Goal: Find specific page/section: Find specific page/section

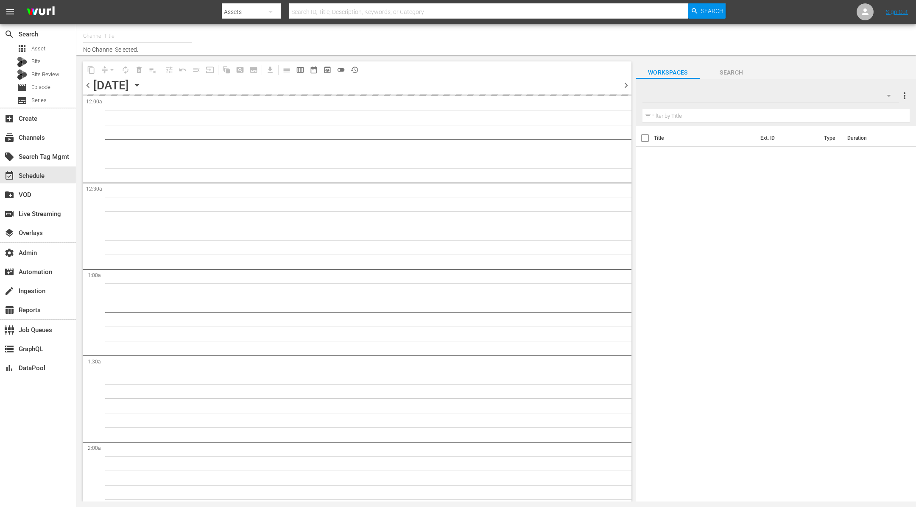
type input "AMC Español (1228)"
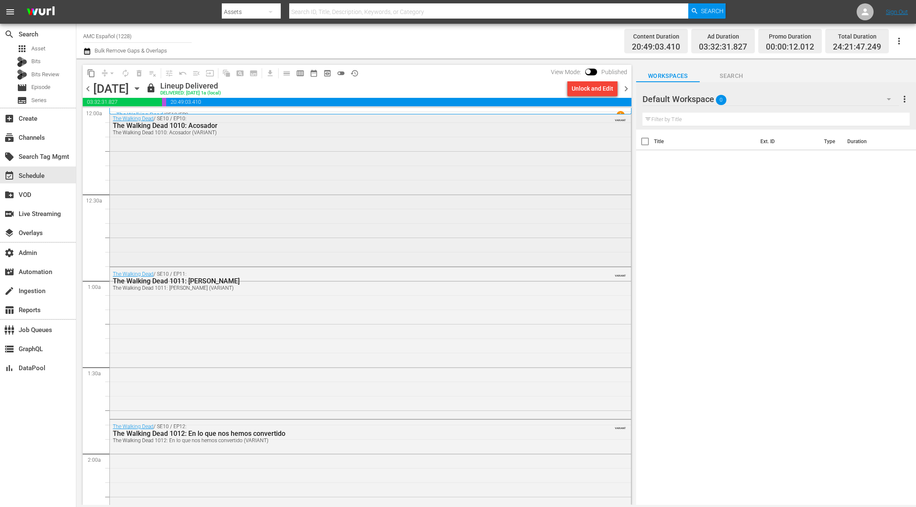
click at [438, 202] on div "The Walking Dead / SE10 / EP10: The Walking Dead 1010: Acosador The Walking Dea…" at bounding box center [370, 188] width 521 height 153
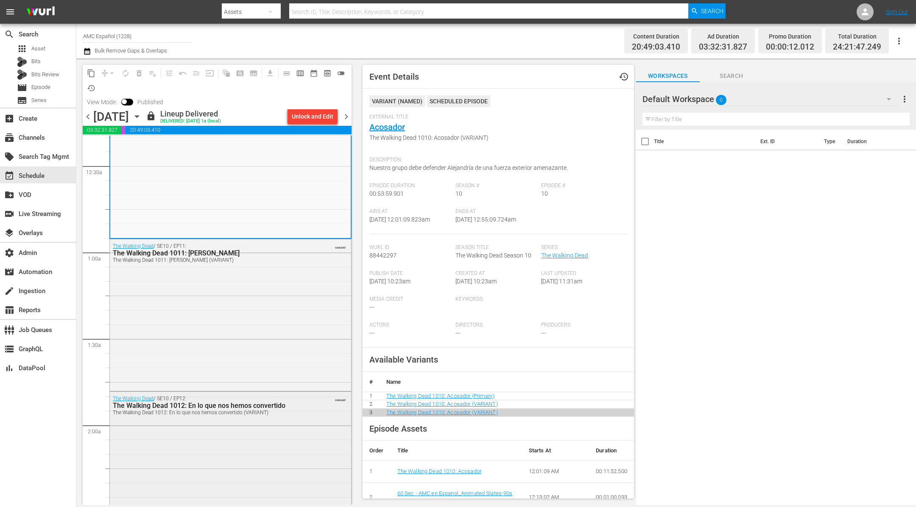
scroll to position [176, 0]
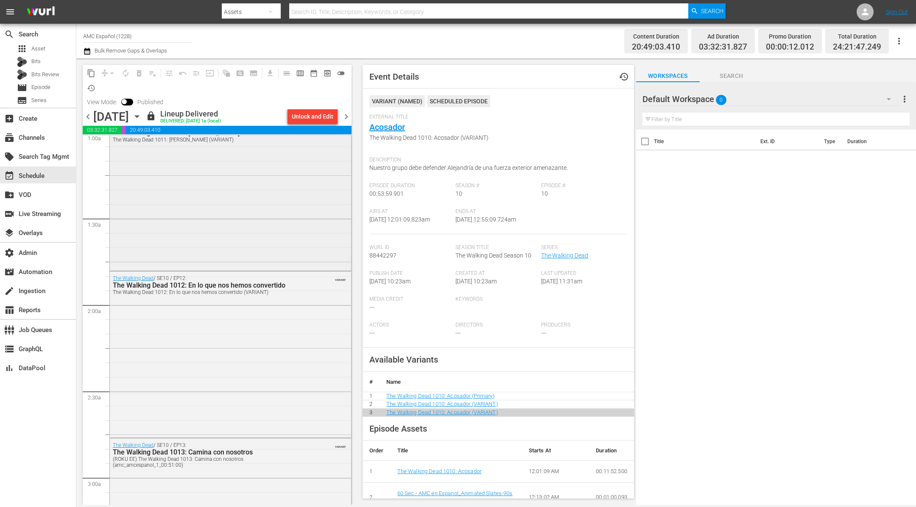
click at [270, 237] on div "The Walking Dead / SE10 / EP11: The Walking Dead 1011: Estrella matutina The Wa…" at bounding box center [230, 194] width 241 height 150
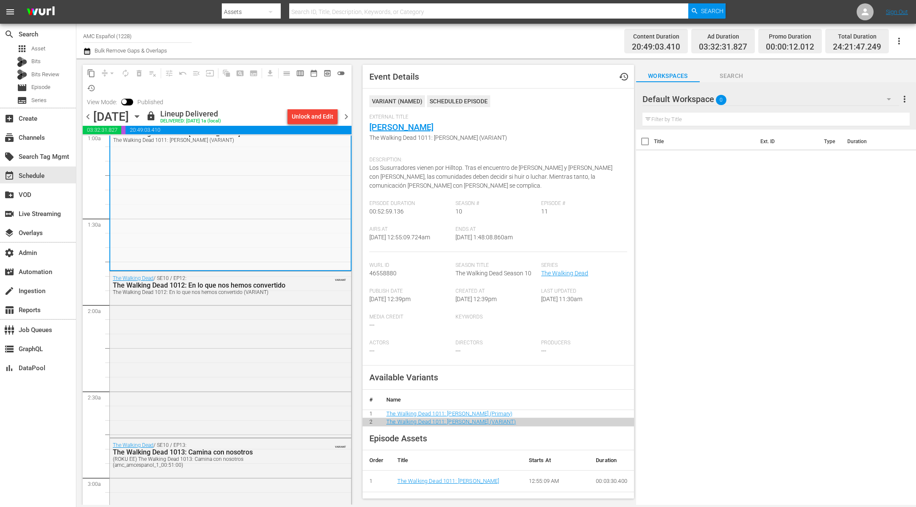
scroll to position [161, 0]
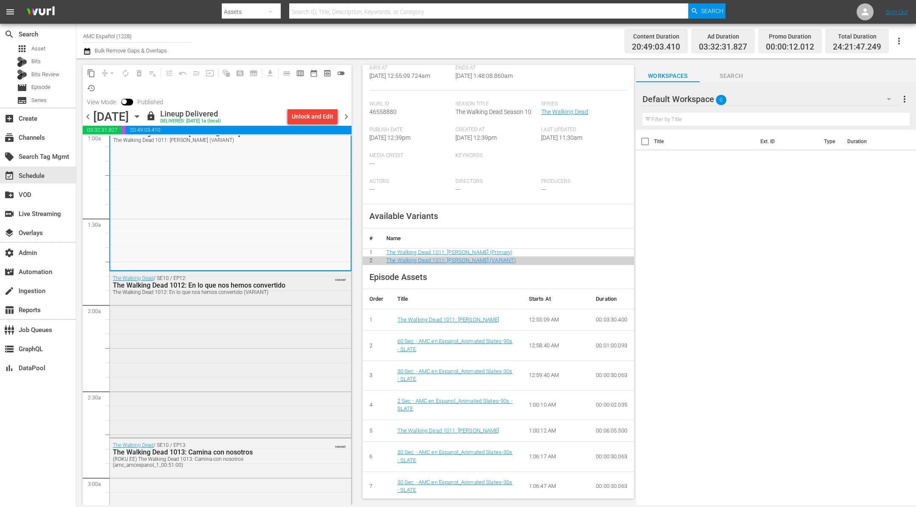
click at [279, 315] on div "The Walking Dead / SE10 / EP12: The Walking Dead 1012: En lo que nos hemos conv…" at bounding box center [230, 354] width 241 height 164
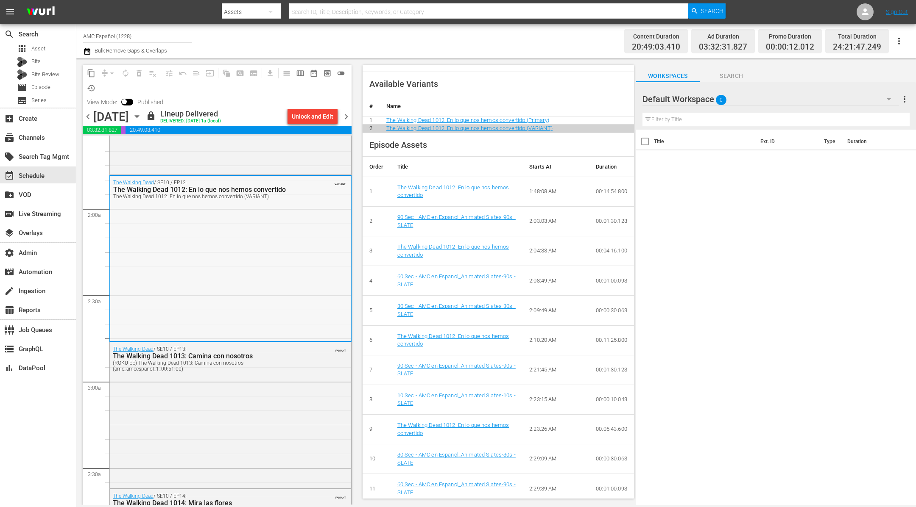
scroll to position [355, 0]
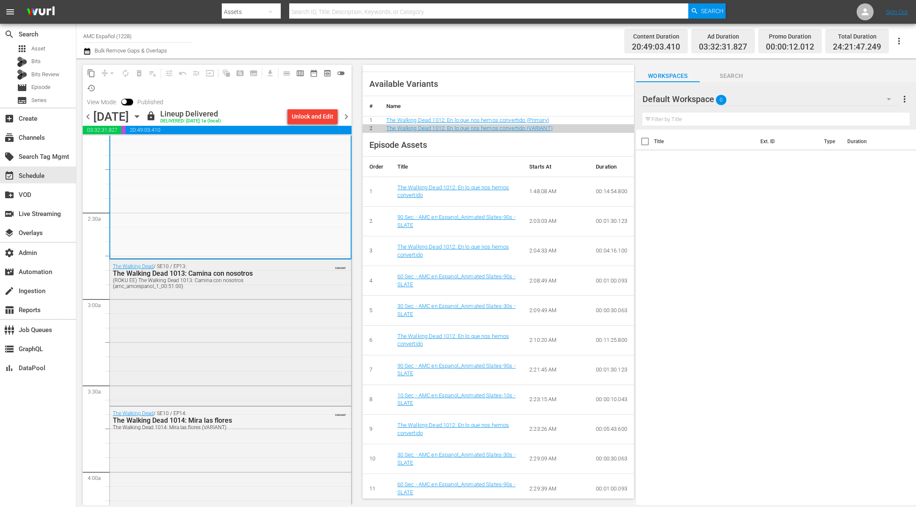
click at [305, 317] on div "The Walking Dead / SE10 / EP13: The Walking Dead 1013: Camina con nosotros (ROK…" at bounding box center [230, 332] width 241 height 145
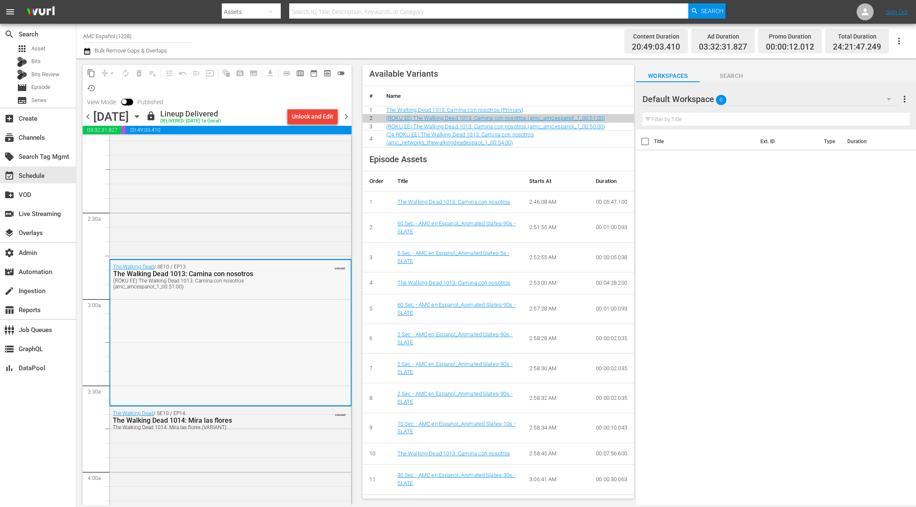
scroll to position [482, 0]
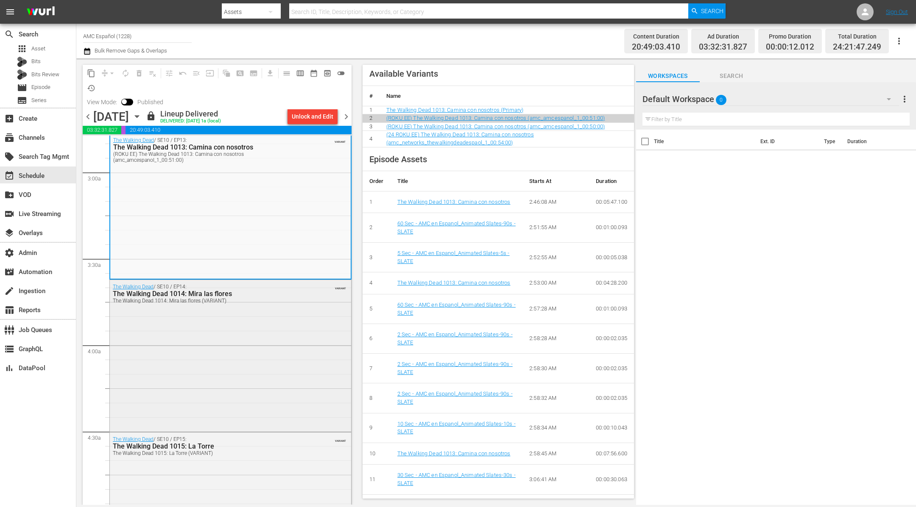
click at [276, 324] on div "The Walking Dead / SE10 / EP14: The Walking Dead 1014: Mira las flores The Walk…" at bounding box center [230, 355] width 241 height 150
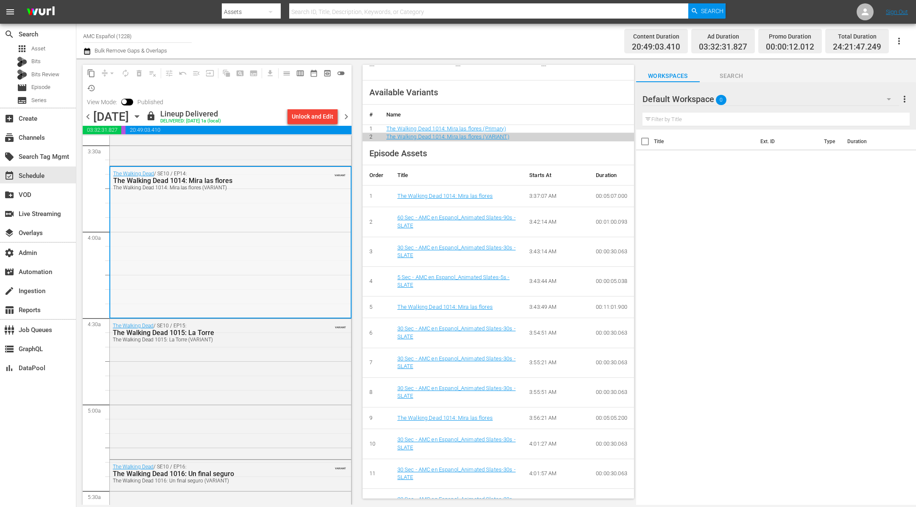
scroll to position [715, 0]
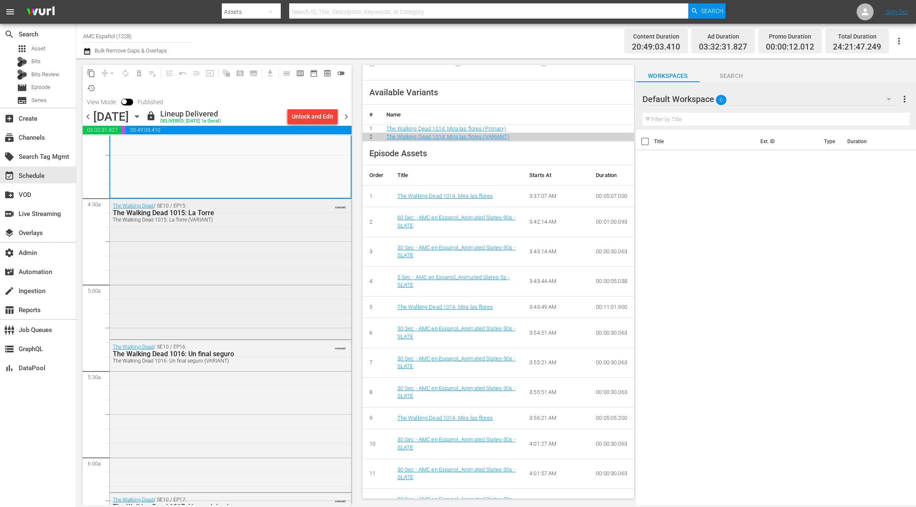
click at [288, 272] on div "The Walking Dead / SE10 / EP15: The Walking Dead 1015: La Torre The Walking Dea…" at bounding box center [230, 268] width 241 height 139
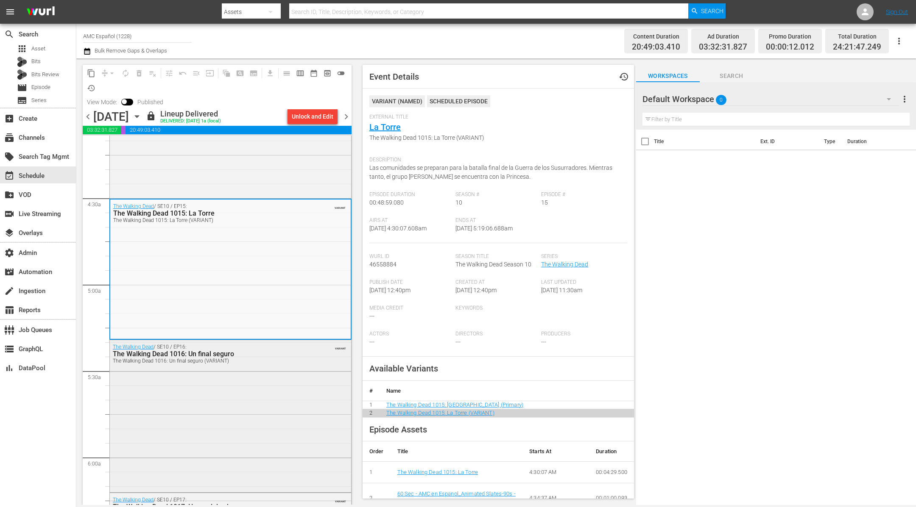
click at [284, 379] on div "The Walking Dead / SE10 / EP16: The Walking Dead 1016: Un final seguro The Walk…" at bounding box center [230, 415] width 241 height 150
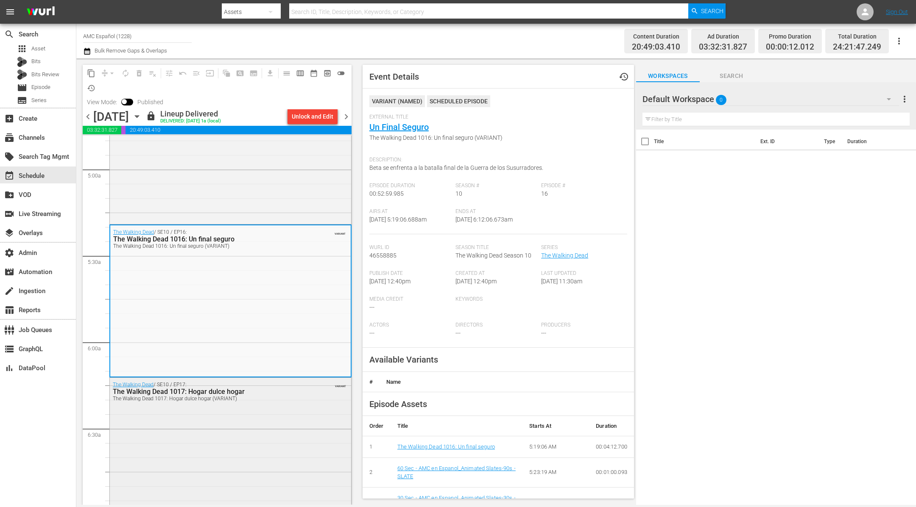
scroll to position [891, 0]
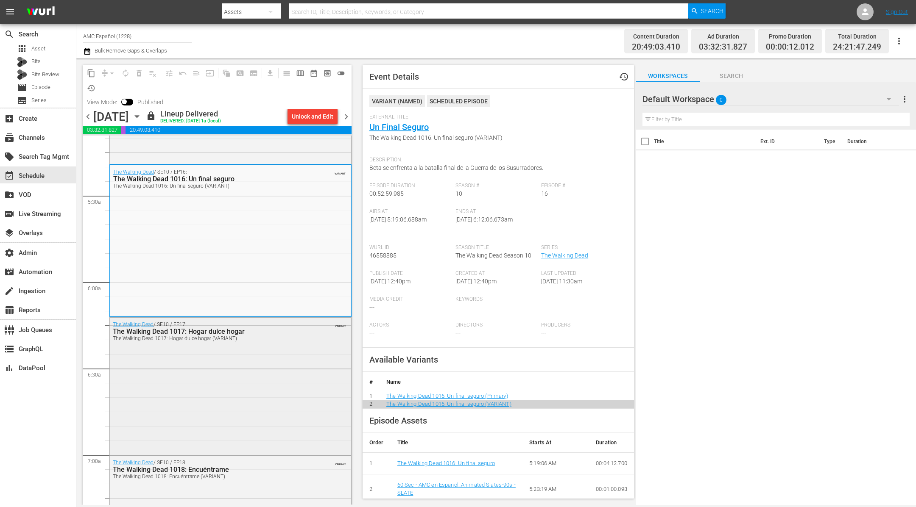
click at [262, 392] on div "The Walking Dead / SE10 / EP17: The Walking Dead 1017: Hogar dulce hogar The Wa…" at bounding box center [230, 386] width 241 height 136
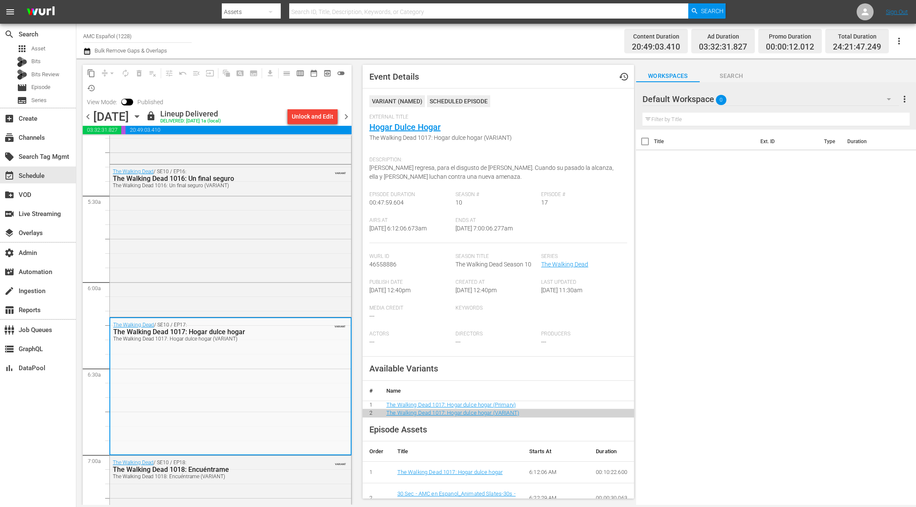
scroll to position [1126, 0]
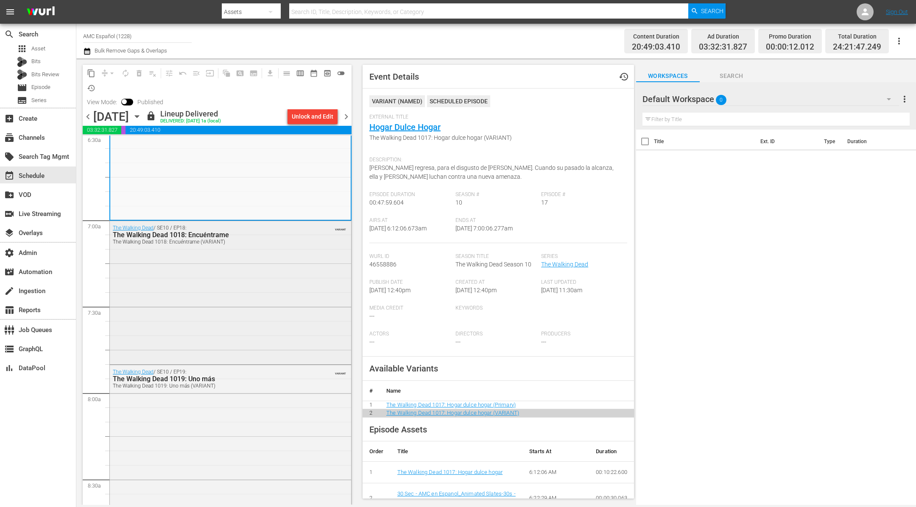
click at [281, 343] on div "The Walking Dead / SE10 / EP18: The Walking Dead 1018: Encuéntrame The Walking …" at bounding box center [230, 292] width 241 height 142
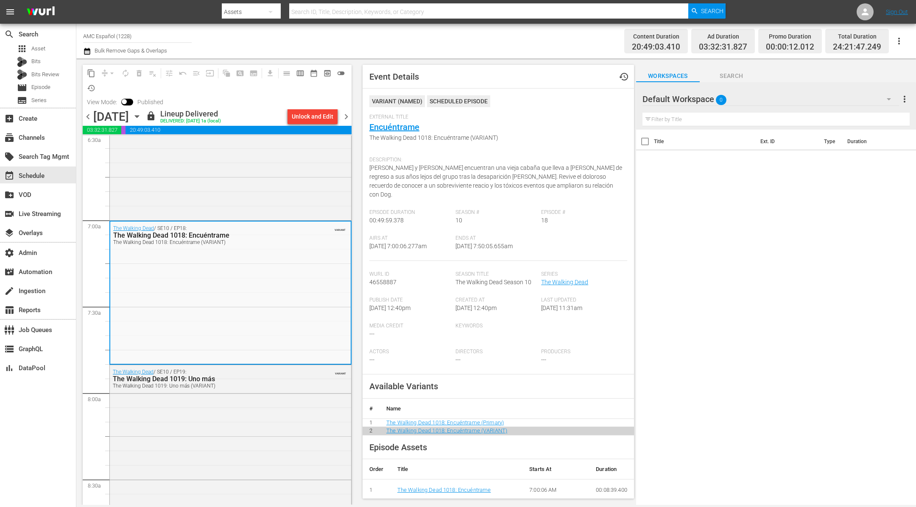
scroll to position [1321, 0]
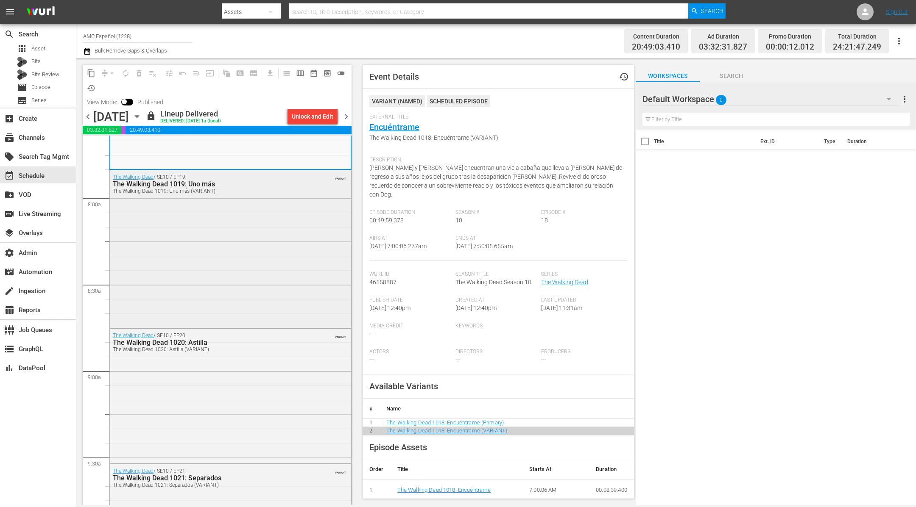
click at [281, 289] on div "The Walking Dead / SE10 / EP19: The Walking Dead 1019: Uno más The Walking Dead…" at bounding box center [230, 248] width 241 height 156
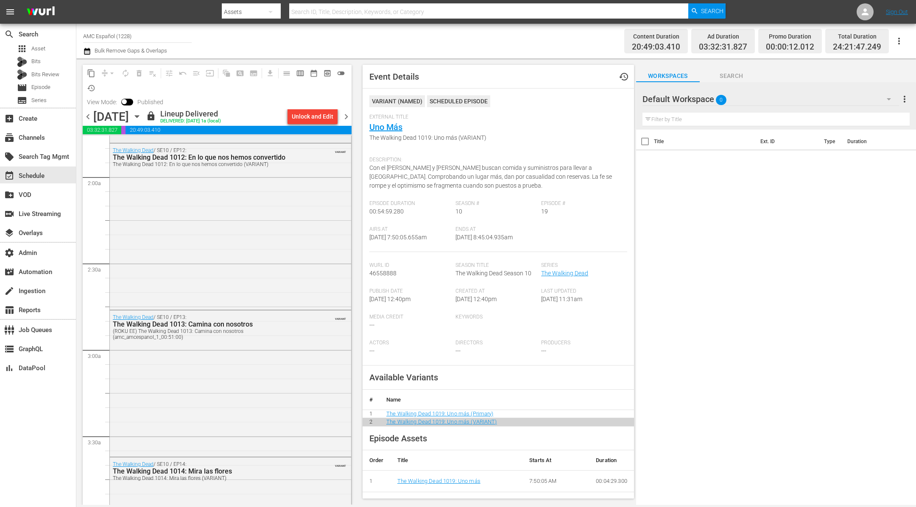
scroll to position [0, 0]
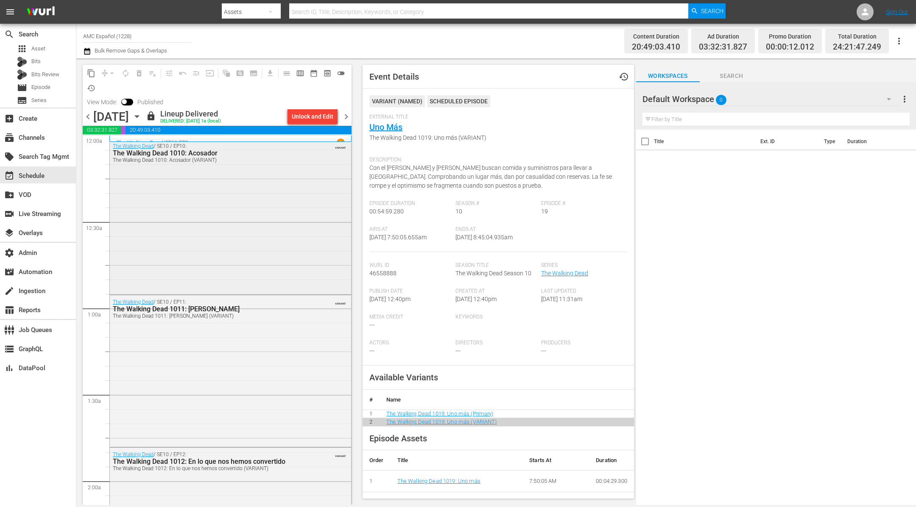
click at [251, 225] on div "The Walking Dead / SE10 / EP10: The Walking Dead 1010: Acosador The Walking Dea…" at bounding box center [230, 215] width 241 height 153
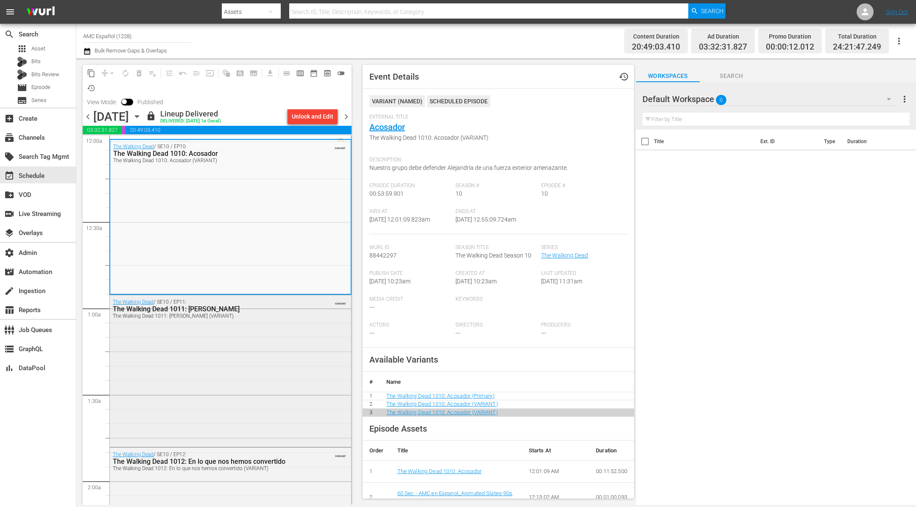
click at [284, 330] on div "The Walking Dead / SE10 / EP11: The Walking Dead 1011: Estrella matutina The Wa…" at bounding box center [230, 370] width 241 height 150
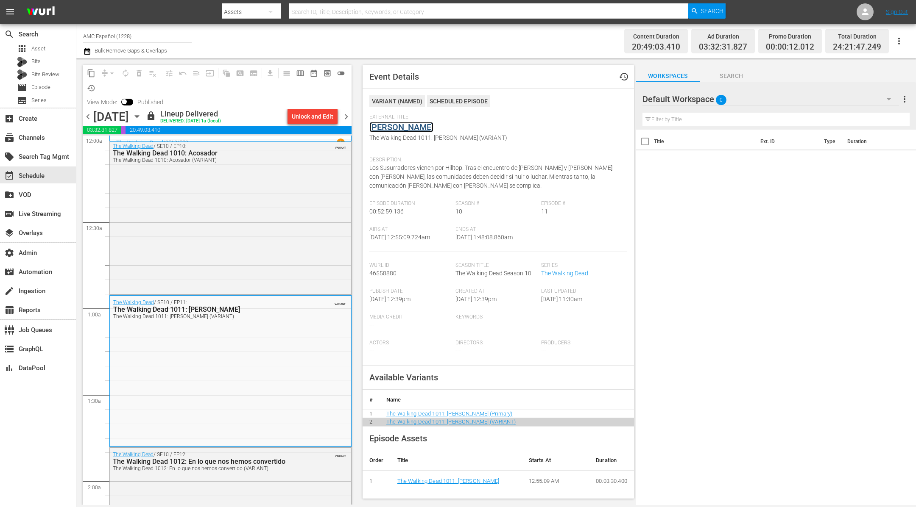
click at [412, 128] on link "Estrella Matutina" at bounding box center [401, 127] width 64 height 10
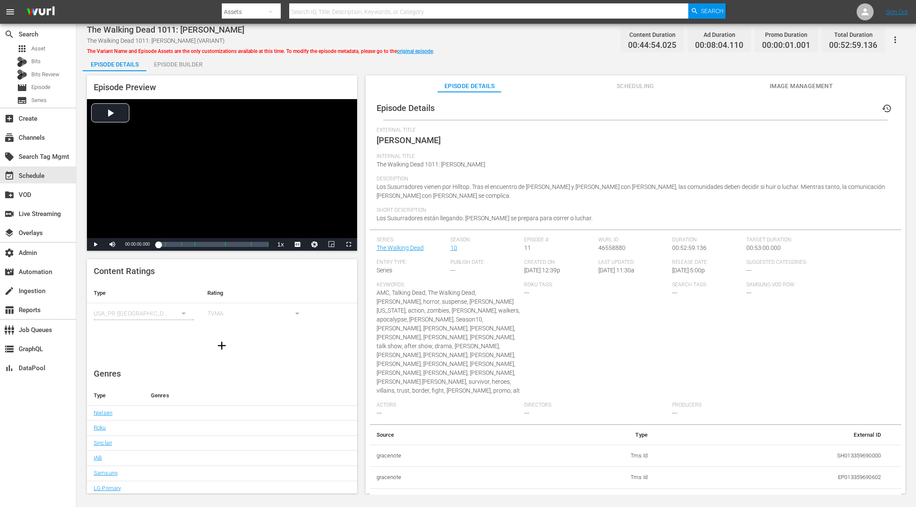
click at [178, 65] on div "Episode Builder" at bounding box center [178, 64] width 64 height 20
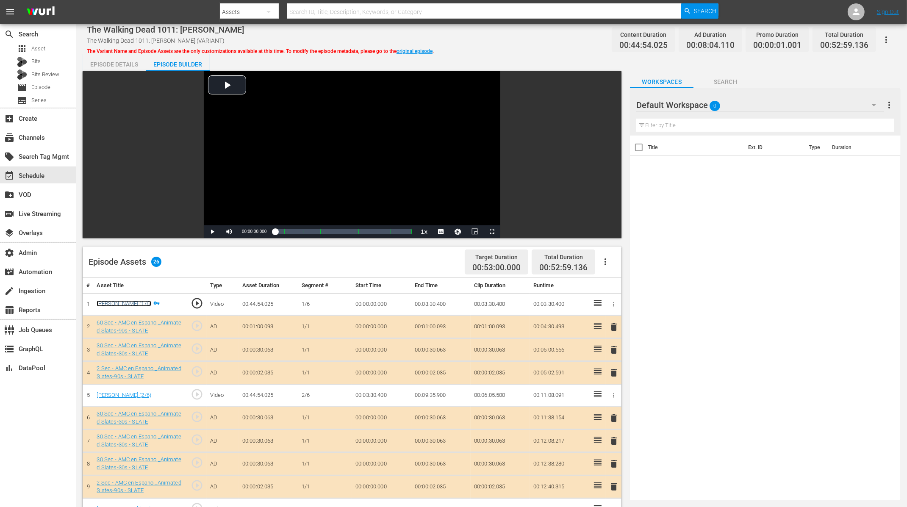
click at [131, 306] on link "Estrella Matutina (1/6)" at bounding box center [124, 304] width 55 height 6
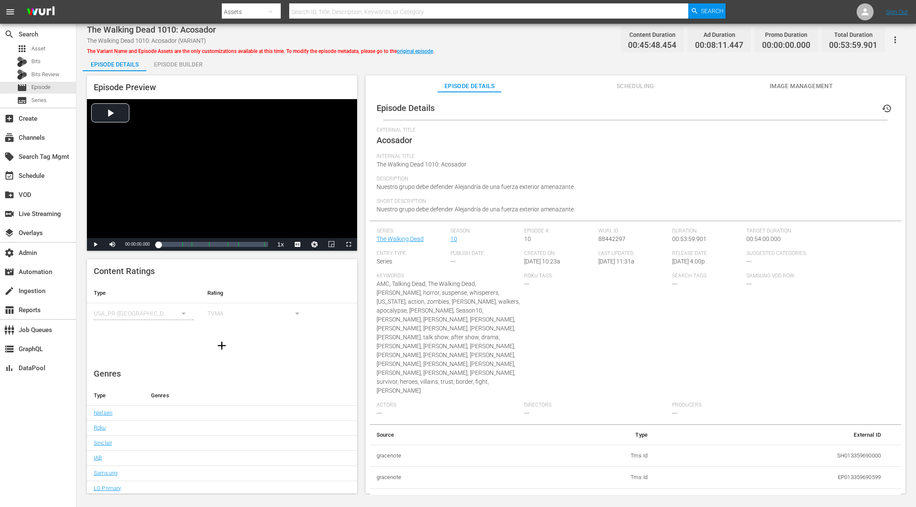
click at [171, 64] on div "Episode Builder" at bounding box center [178, 64] width 64 height 20
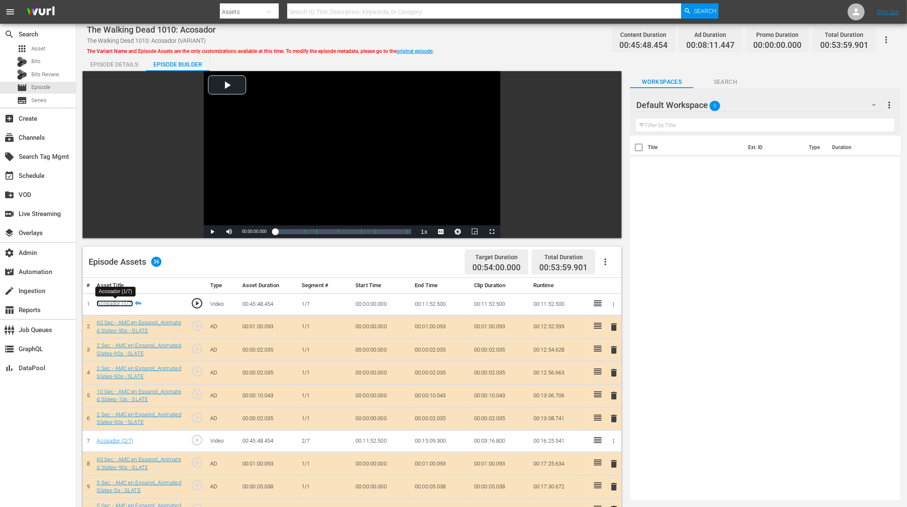
click at [121, 304] on link "Acosador (1/7)" at bounding box center [115, 304] width 36 height 6
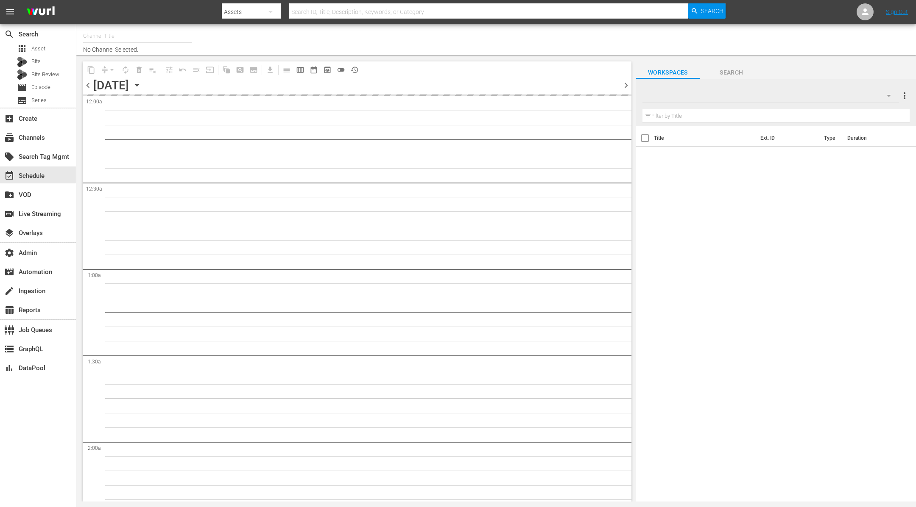
type input "AMC Español (1228)"
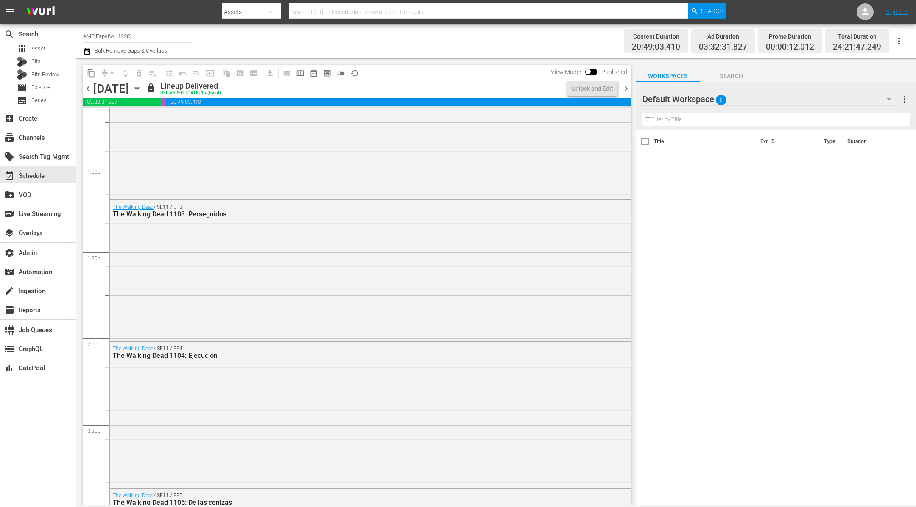
scroll to position [3819, 0]
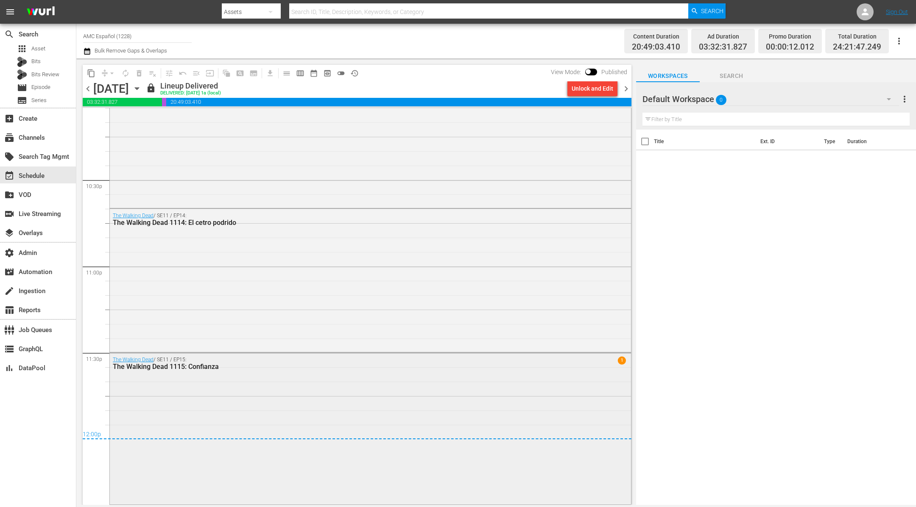
click at [308, 380] on div "The Walking Dead / SE11 / EP15: The Walking Dead 1115: Confianza 1" at bounding box center [370, 428] width 521 height 150
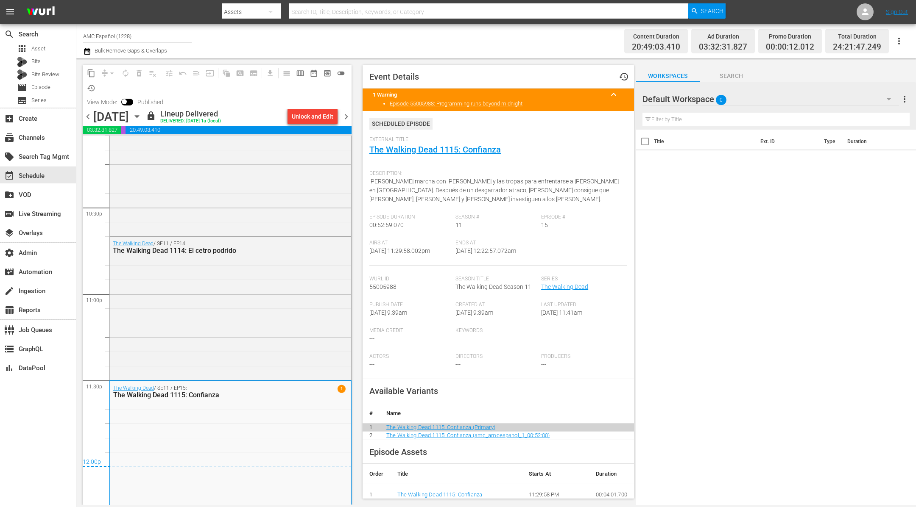
scroll to position [175, 0]
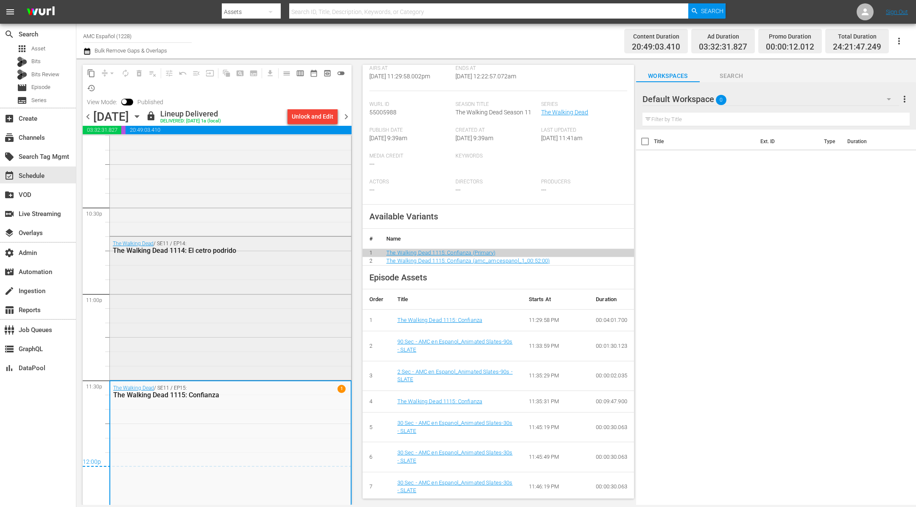
click at [281, 306] on div "The Walking Dead / SE11 / EP14: The Walking Dead 1114: El cetro podrido" at bounding box center [230, 308] width 241 height 142
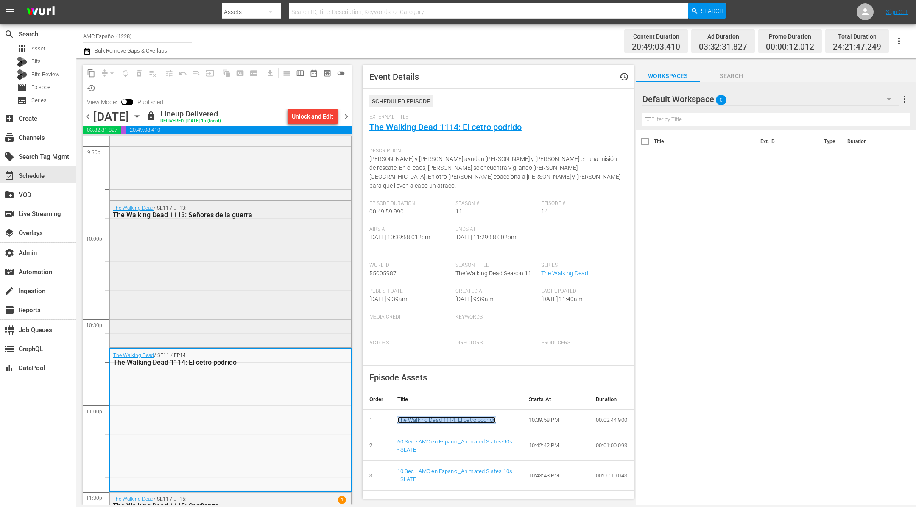
scroll to position [3701, 0]
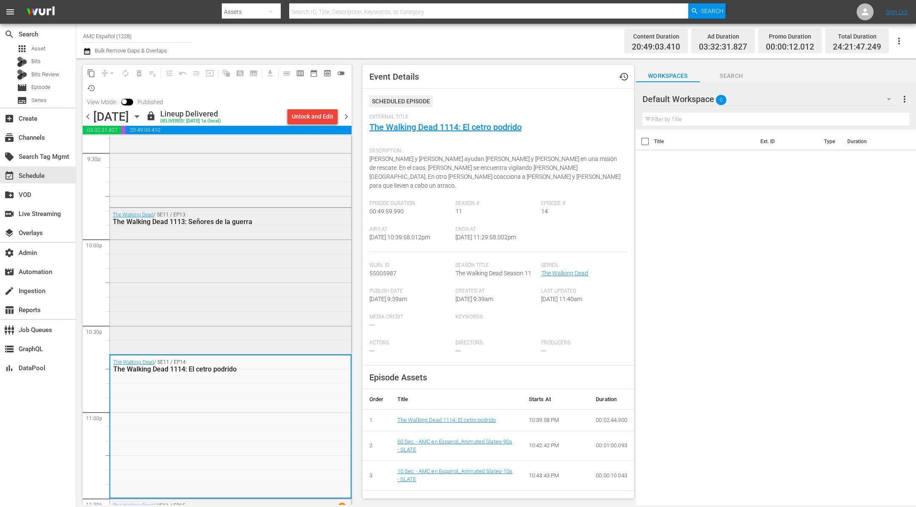
click at [289, 305] on div "The Walking Dead / SE11 / EP13: The Walking Dead 1113: Señores de la guerra" at bounding box center [230, 280] width 241 height 145
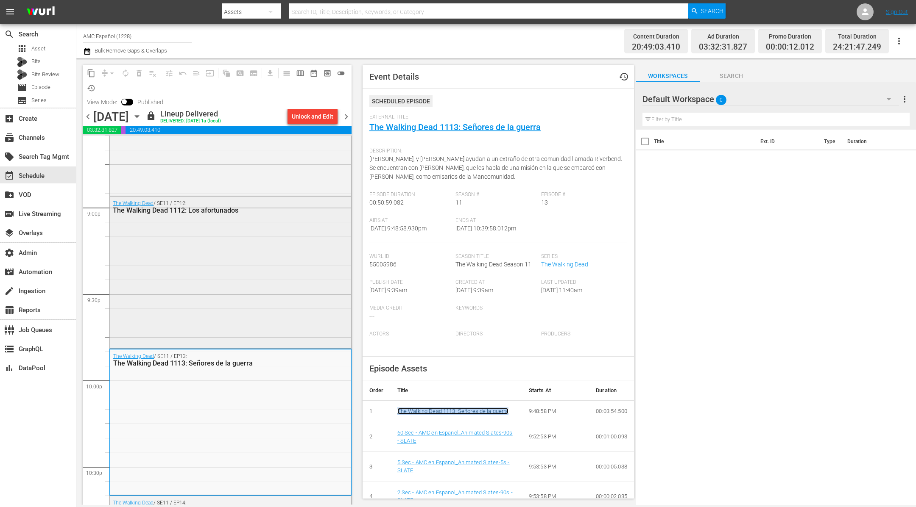
scroll to position [3546, 0]
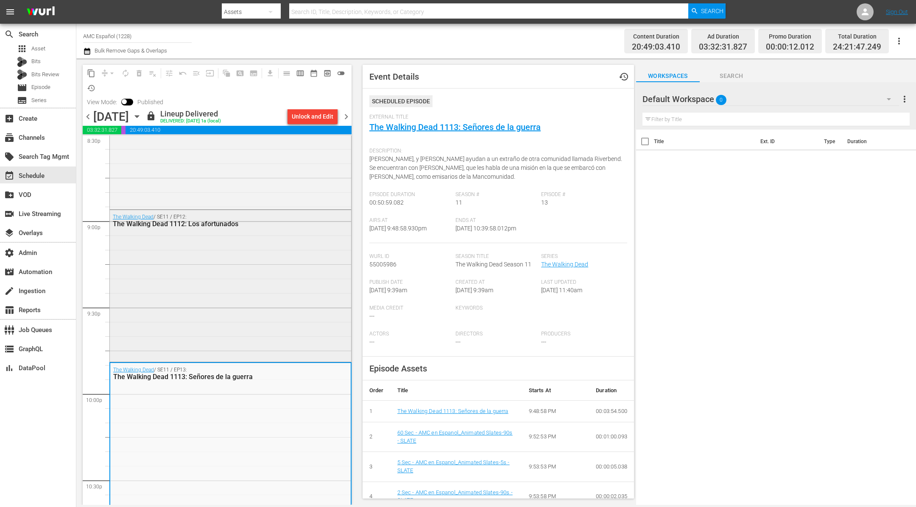
click at [283, 321] on div "The Walking Dead / SE11 / EP12: The Walking Dead 1112: Los afortunados" at bounding box center [230, 285] width 241 height 150
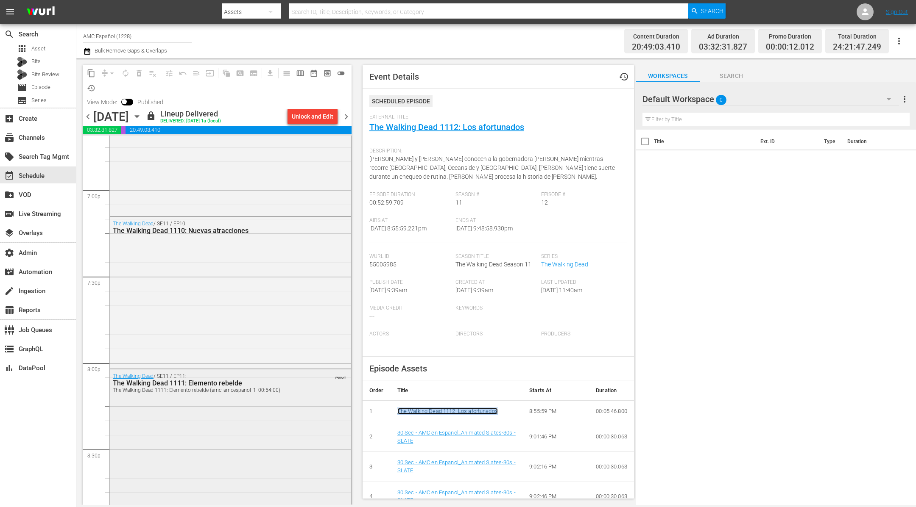
scroll to position [3290, 0]
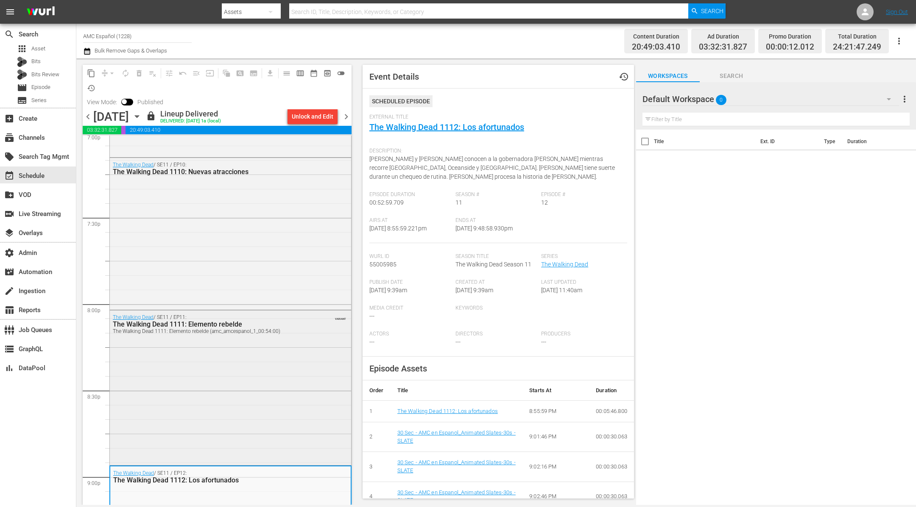
click at [296, 398] on div "The Walking Dead / SE11 / EP11: The Walking Dead 1111: Elemento rebelde The Wal…" at bounding box center [230, 387] width 241 height 153
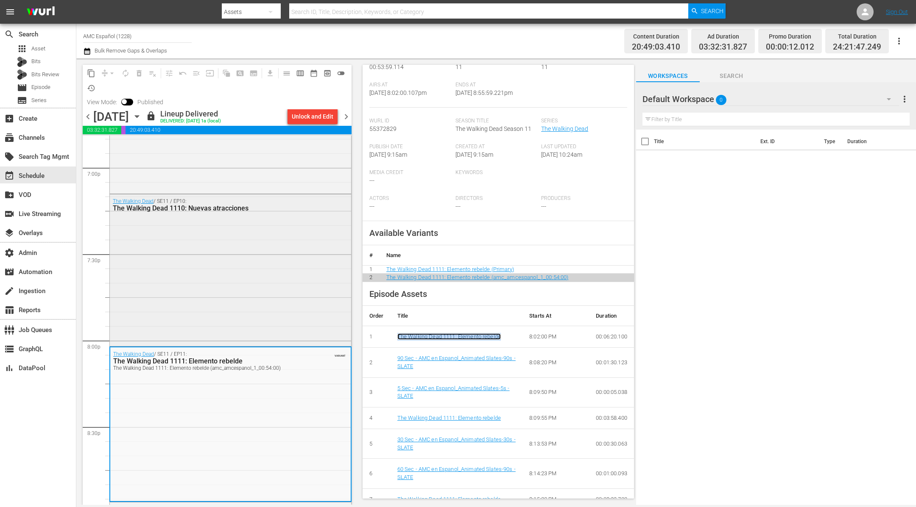
scroll to position [3212, 0]
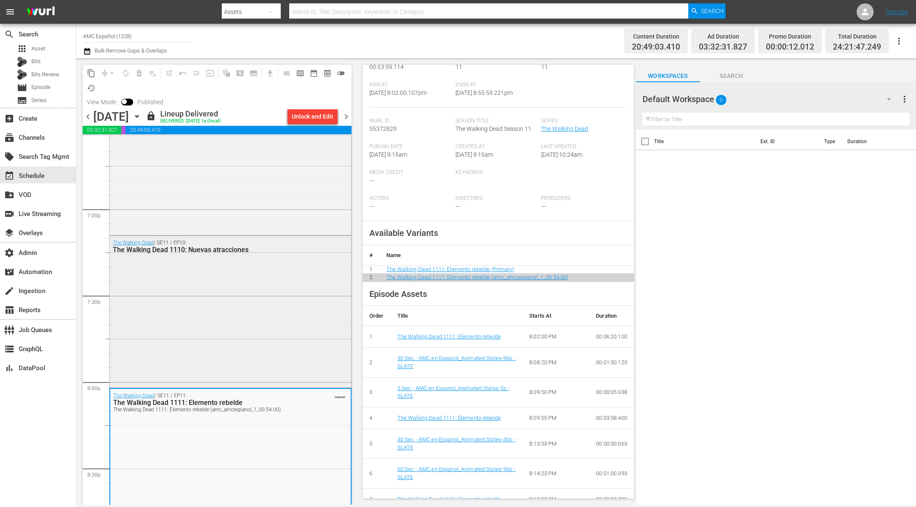
click at [277, 315] on div "The Walking Dead / SE11 / EP10: The Walking Dead 1110: Nuevas atracciones" at bounding box center [230, 311] width 241 height 150
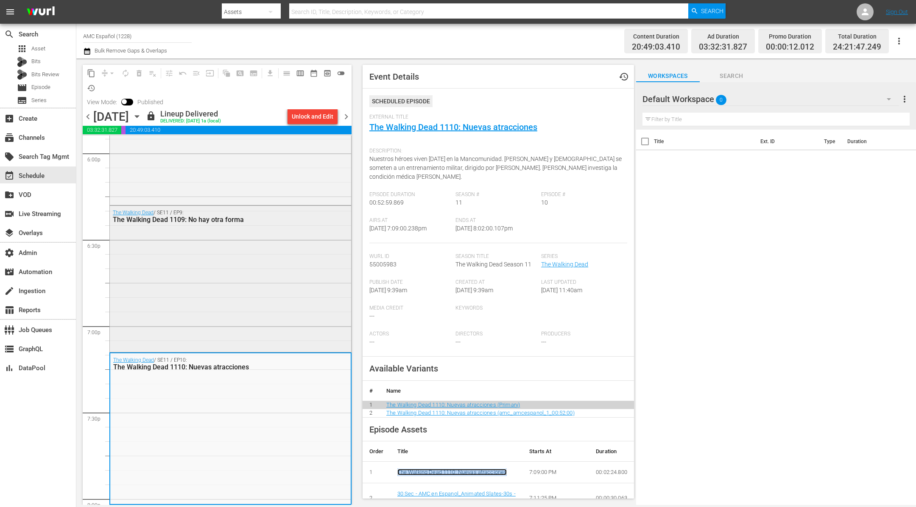
scroll to position [3035, 0]
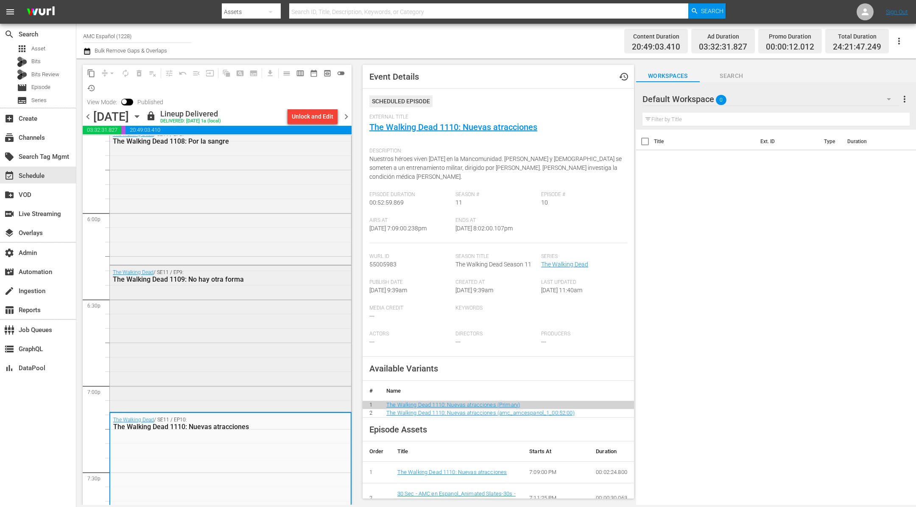
click at [295, 367] on div "The Walking Dead / SE11 / EP9: The Walking Dead 1109: No hay otra forma" at bounding box center [230, 338] width 241 height 145
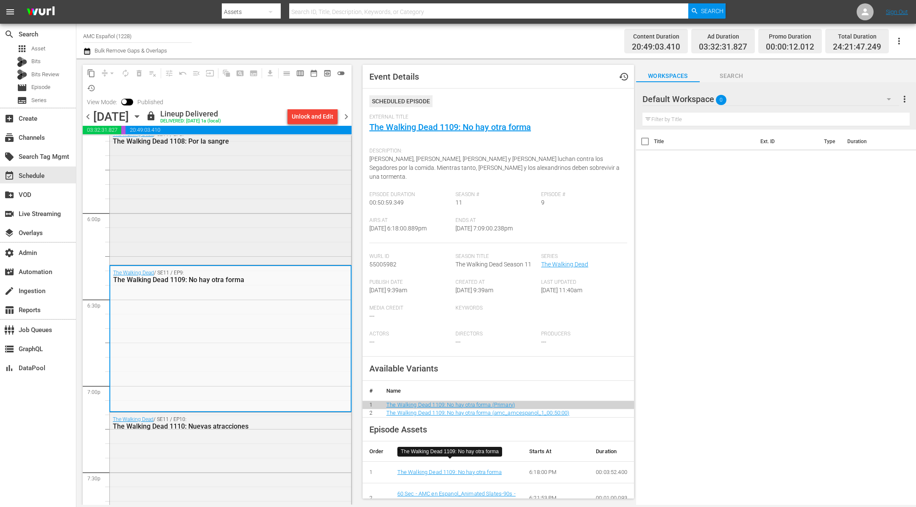
click at [295, 200] on div "The Walking Dead / SE11 / EP8: The Walking Dead 1108: Por la sangre" at bounding box center [230, 196] width 241 height 136
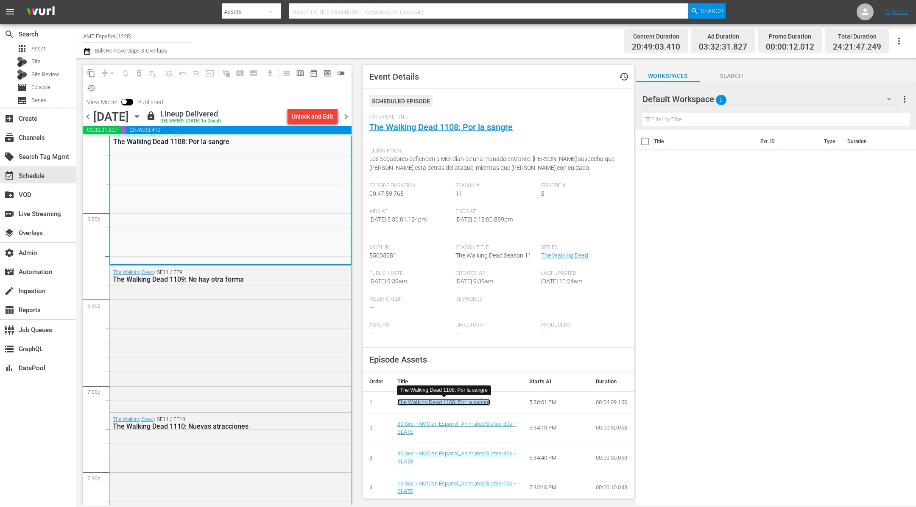
drag, startPoint x: 465, startPoint y: 399, endPoint x: 505, endPoint y: 332, distance: 77.7
click at [505, 332] on div "Event Details history Scheduled Episode External Title The Walking Dead 1108: P…" at bounding box center [497, 282] width 271 height 434
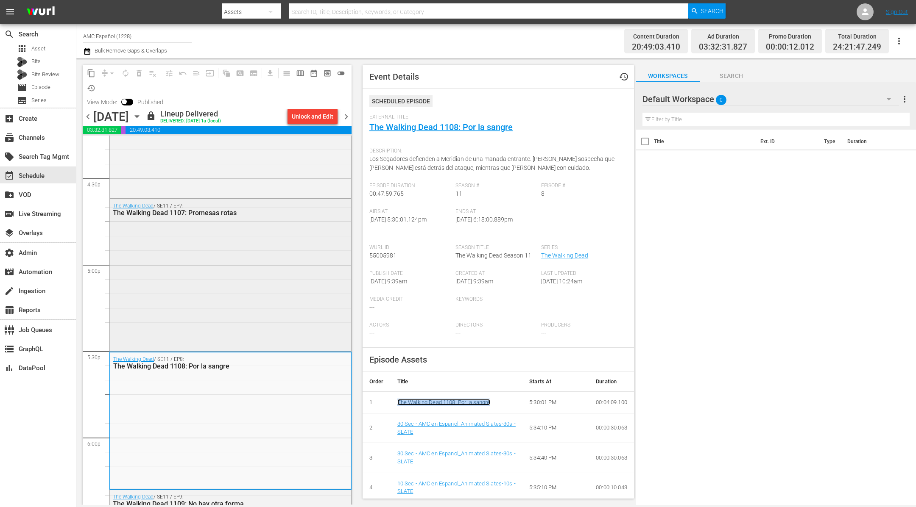
scroll to position [2804, 0]
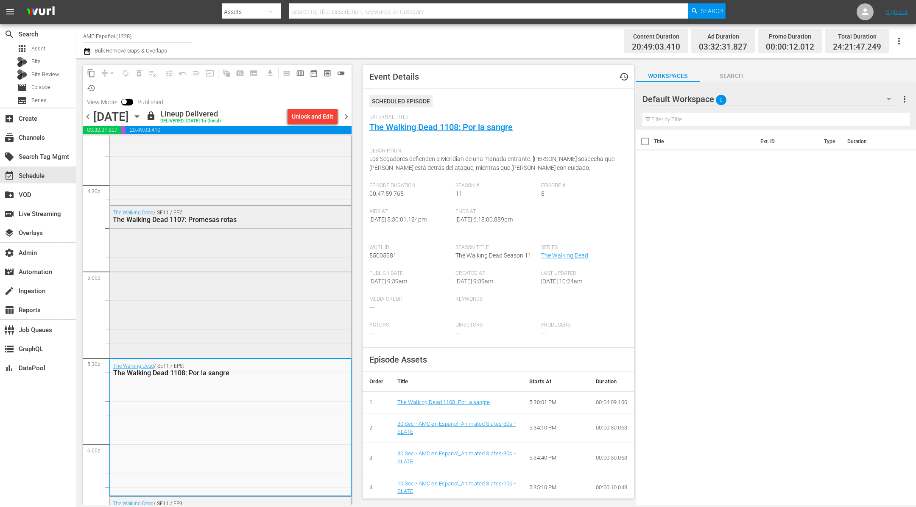
click at [304, 276] on div "The Walking Dead / SE11 / EP7: The Walking Dead 1107: Promesas rotas" at bounding box center [230, 281] width 241 height 150
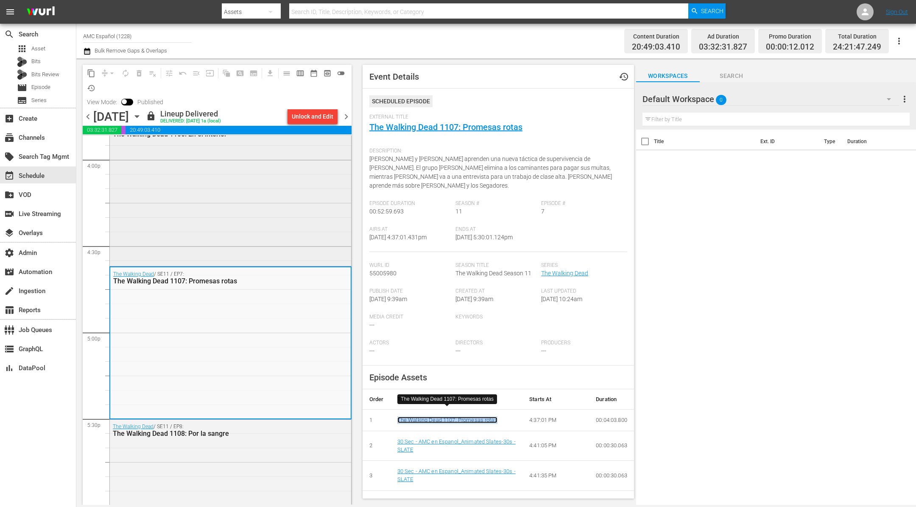
scroll to position [2632, 0]
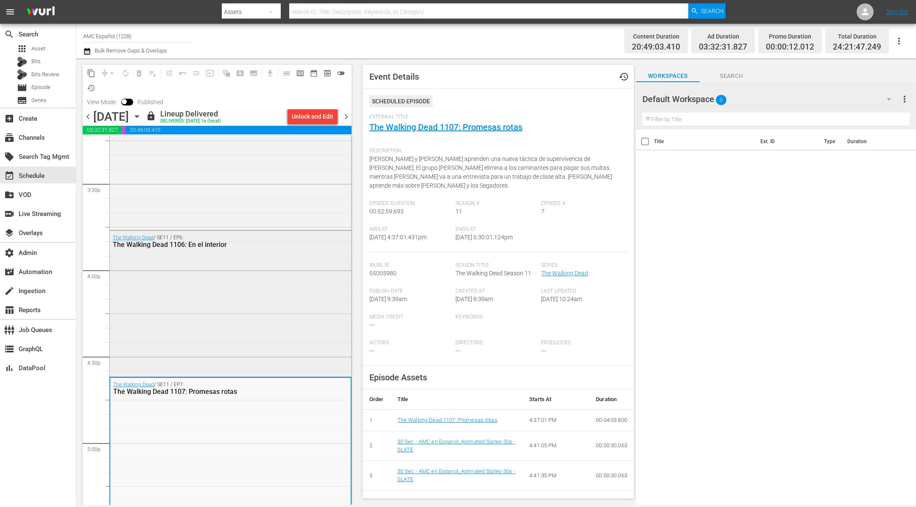
click at [276, 328] on div "The Walking Dead / SE11 / EP6: The Walking Dead 1106: En el interior" at bounding box center [230, 303] width 241 height 145
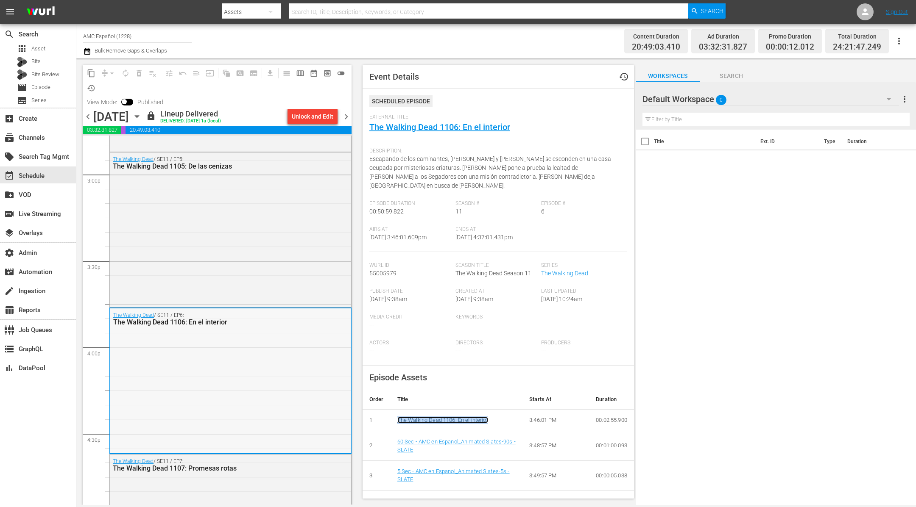
scroll to position [2510, 0]
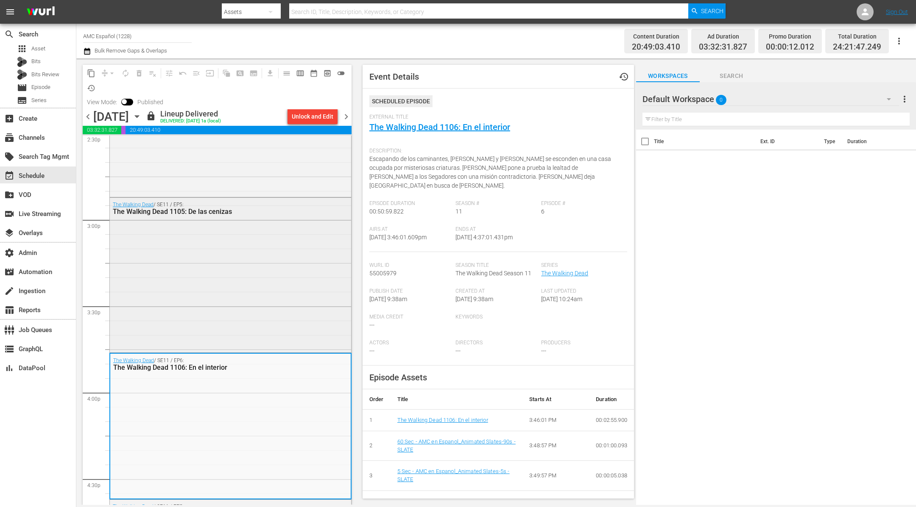
click at [298, 301] on div "The Walking Dead / SE11 / EP5: The Walking Dead 1105: De las cenizas" at bounding box center [230, 274] width 241 height 153
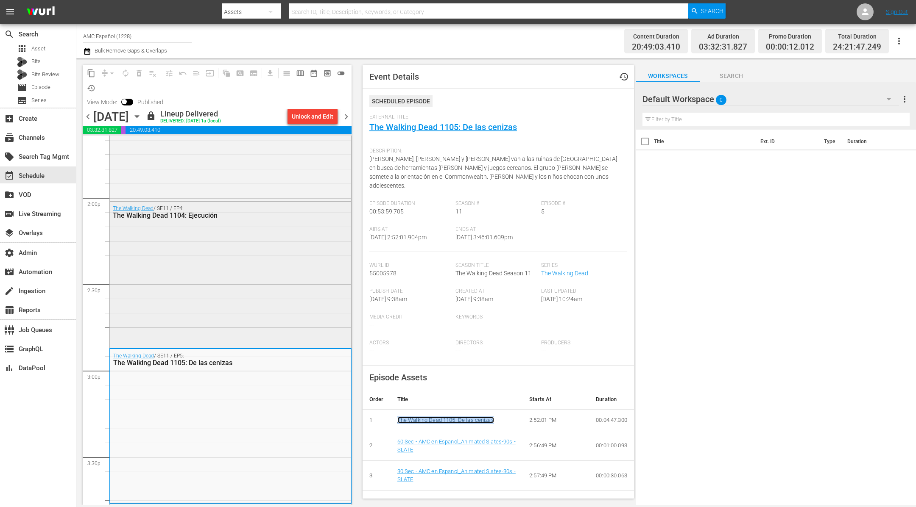
scroll to position [2352, 0]
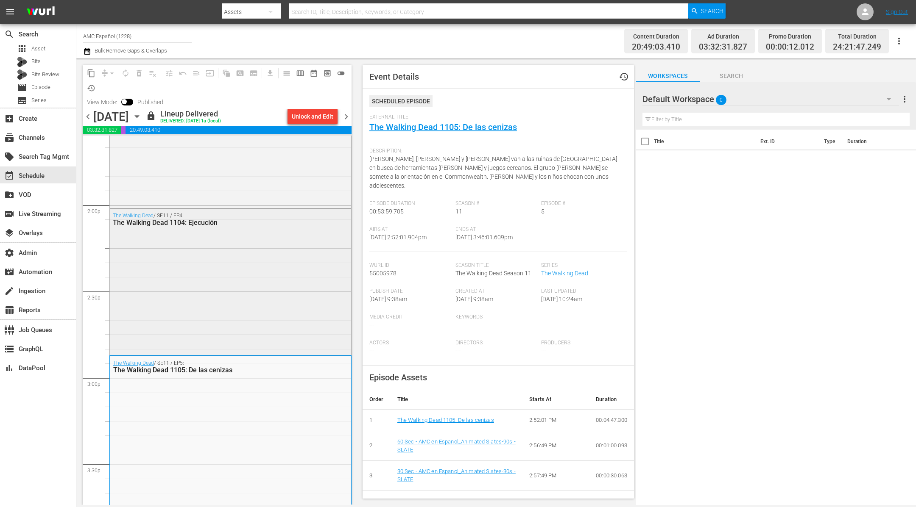
click at [283, 294] on div "The Walking Dead / SE11 / EP4: The Walking Dead 1104: Ejecución" at bounding box center [230, 281] width 241 height 145
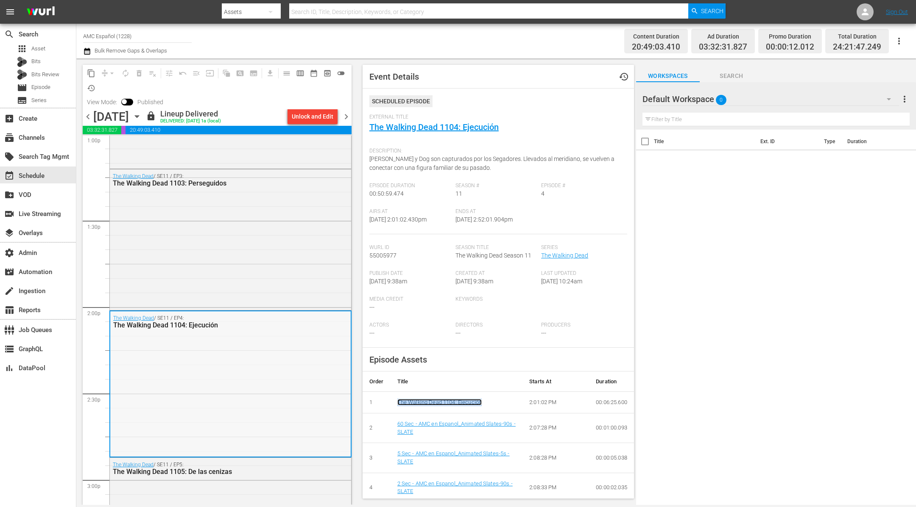
scroll to position [2236, 0]
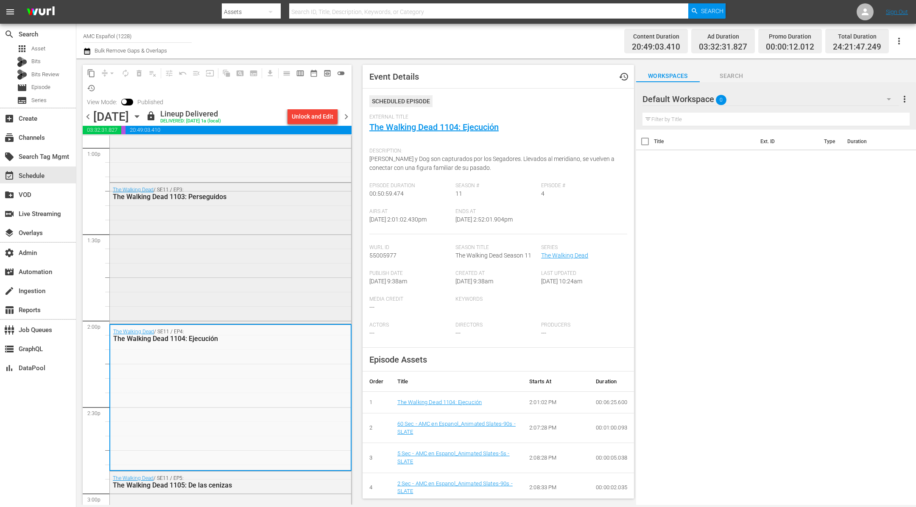
click at [281, 283] on div "The Walking Dead / SE11 / EP3: The Walking Dead 1103: Perseguidos" at bounding box center [230, 252] width 241 height 139
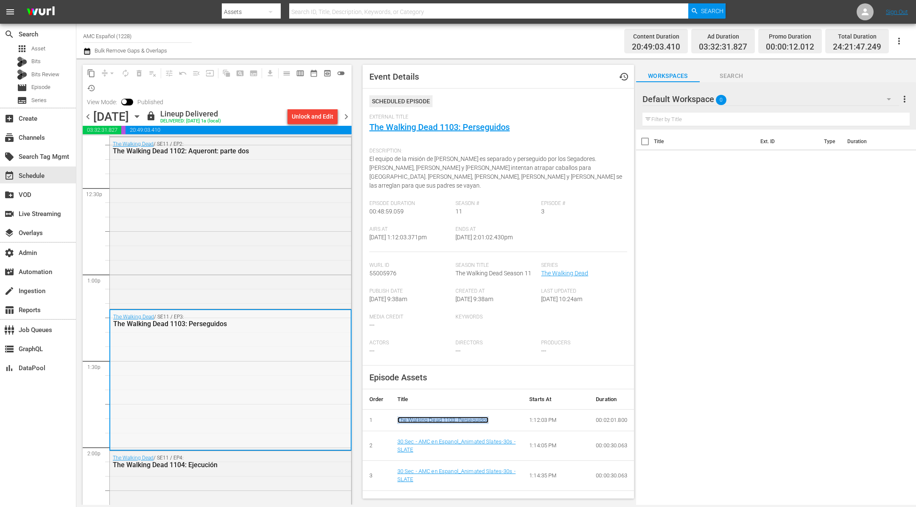
scroll to position [2049, 0]
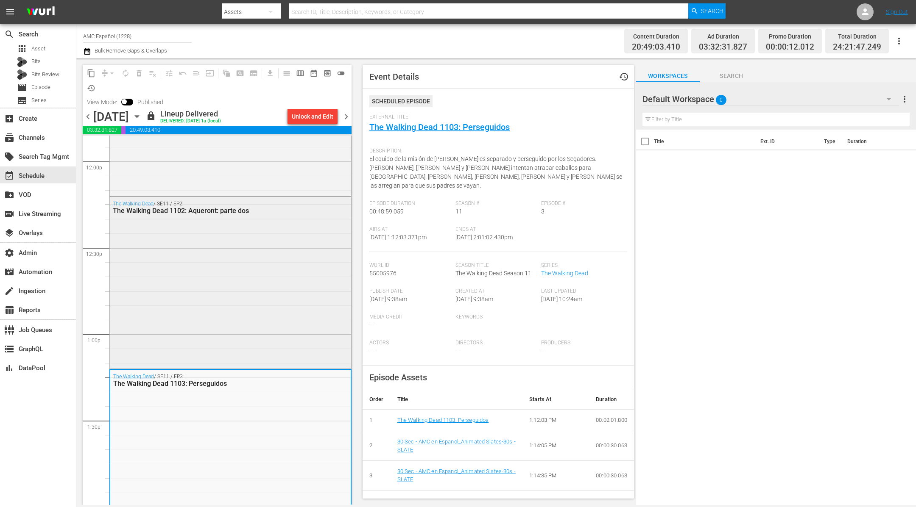
click at [286, 328] on div "The Walking Dead / SE11 / EP2: The Walking Dead 1102: Aqueront: parte dos" at bounding box center [230, 282] width 241 height 170
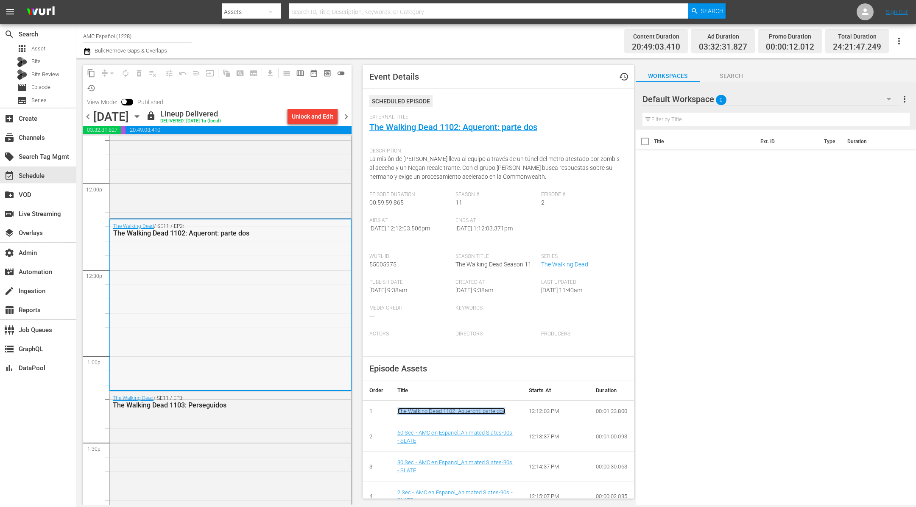
scroll to position [1925, 0]
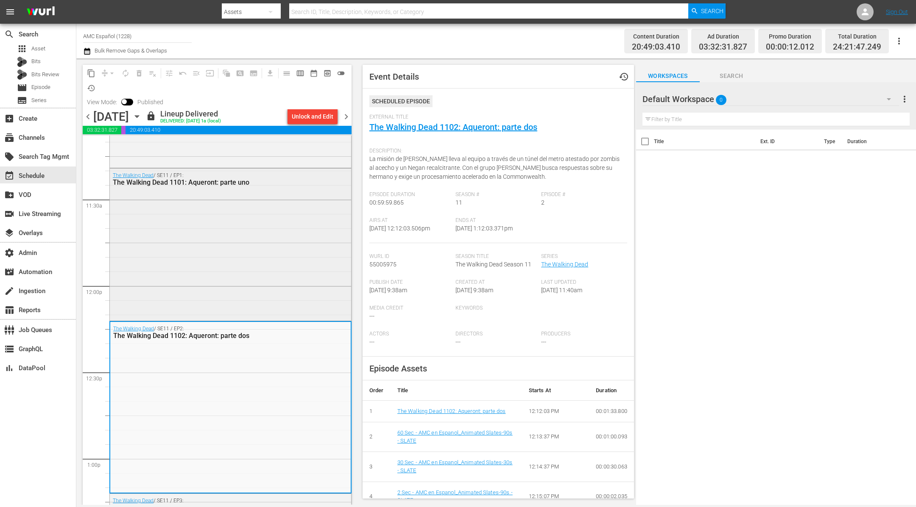
click at [278, 303] on div "The Walking Dead / SE11 / EP1: The Walking Dead 1101: Aqueront: parte uno" at bounding box center [230, 244] width 241 height 150
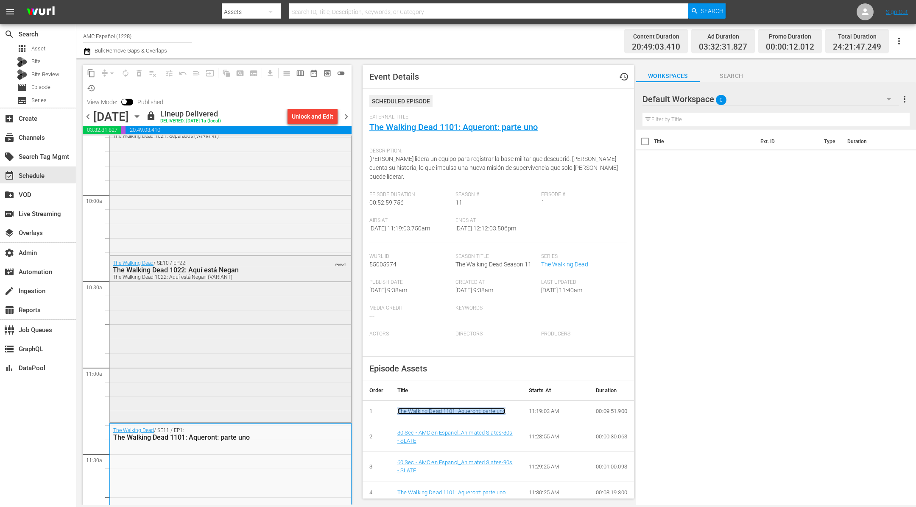
scroll to position [1663, 0]
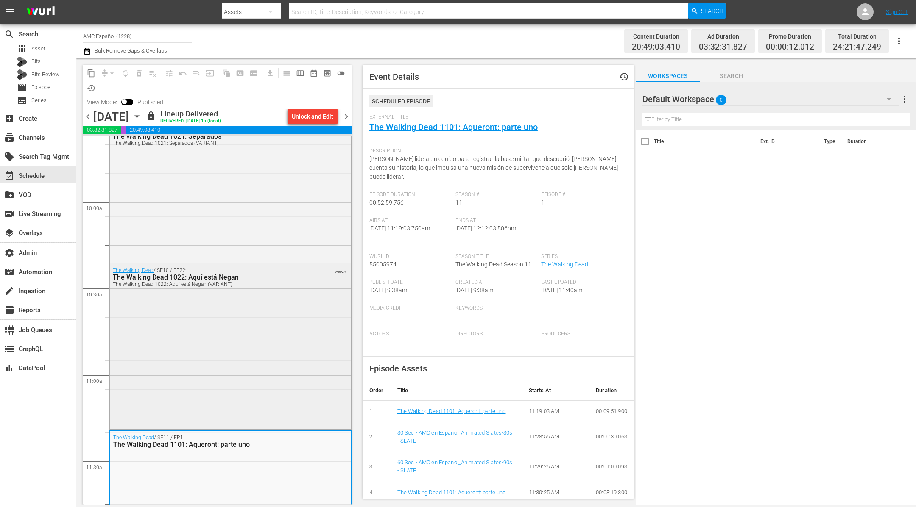
click at [253, 357] on div "The Walking Dead / SE10 / EP22: The Walking Dead 1022: Aquí está Negan The Walk…" at bounding box center [230, 346] width 241 height 164
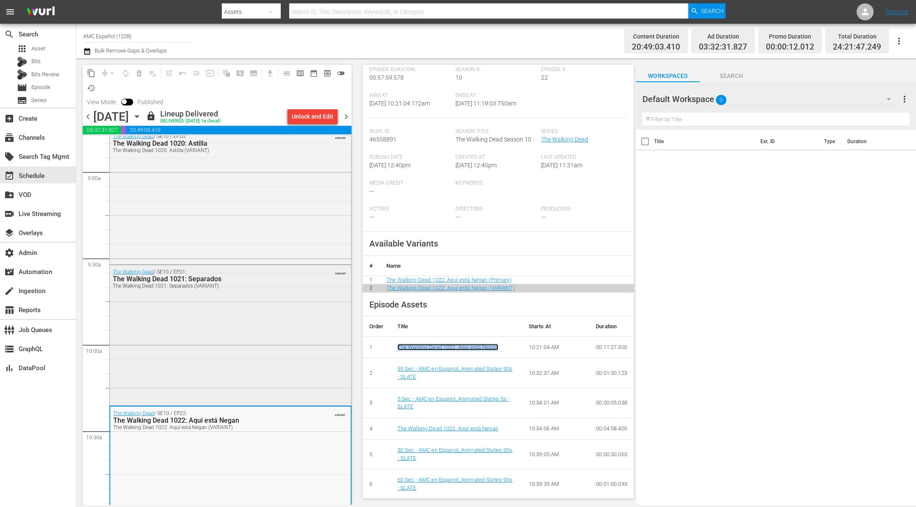
scroll to position [1513, 0]
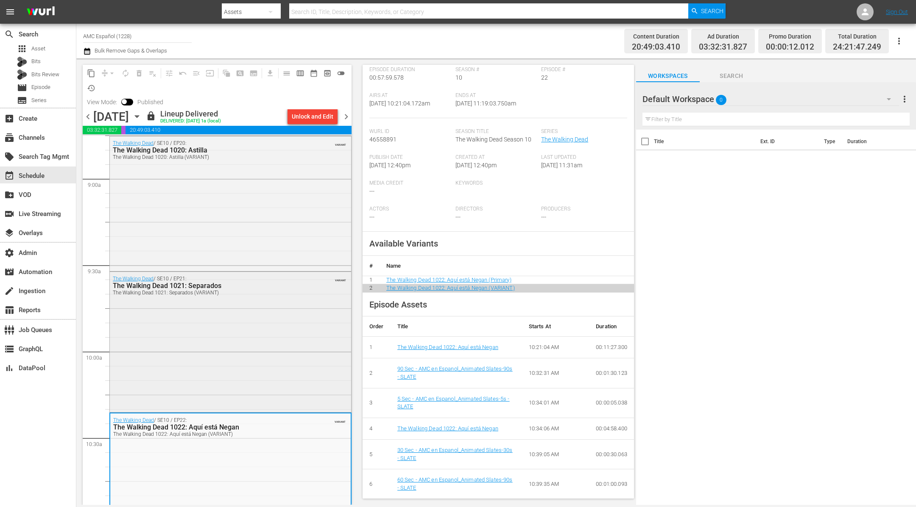
click at [259, 356] on div "The Walking Dead / SE10 / EP21: The Walking Dead 1021: Separados The Walking De…" at bounding box center [230, 341] width 241 height 139
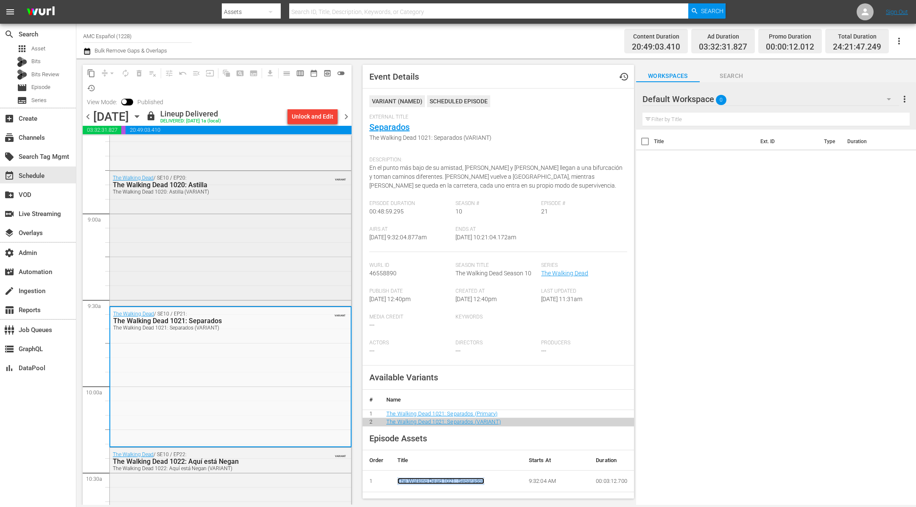
scroll to position [1394, 0]
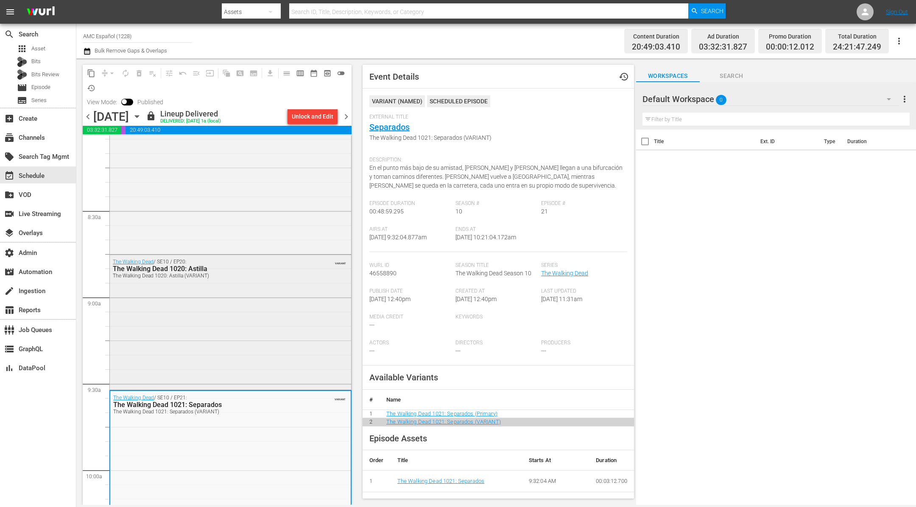
click at [214, 301] on div "The Walking Dead / SE10 / EP20: The Walking Dead 1020: Astilla The Walking Dead…" at bounding box center [230, 321] width 241 height 133
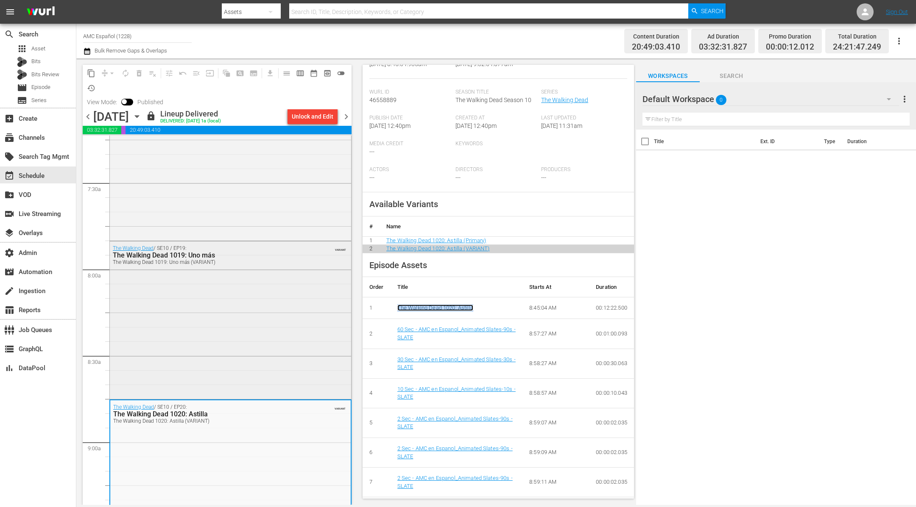
scroll to position [1243, 0]
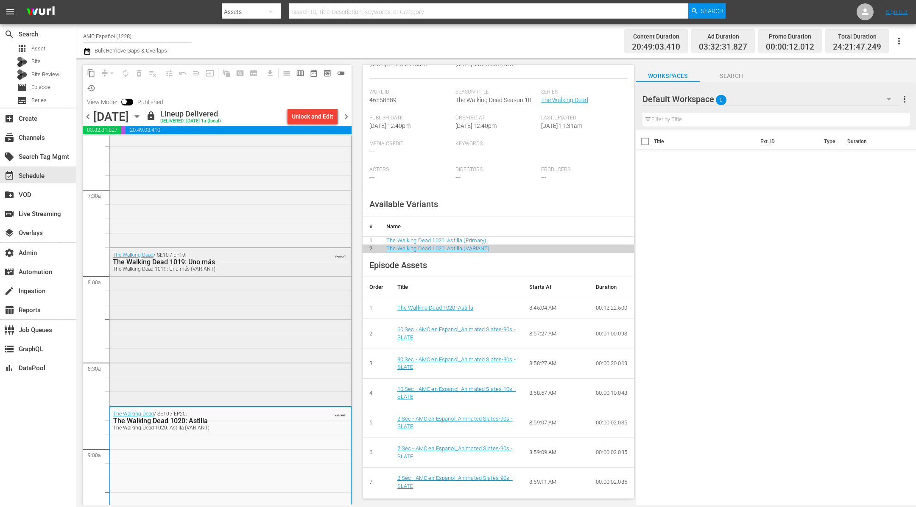
click at [276, 362] on div "The Walking Dead / SE10 / EP19: The Walking Dead 1019: Uno más The Walking Dead…" at bounding box center [230, 326] width 241 height 156
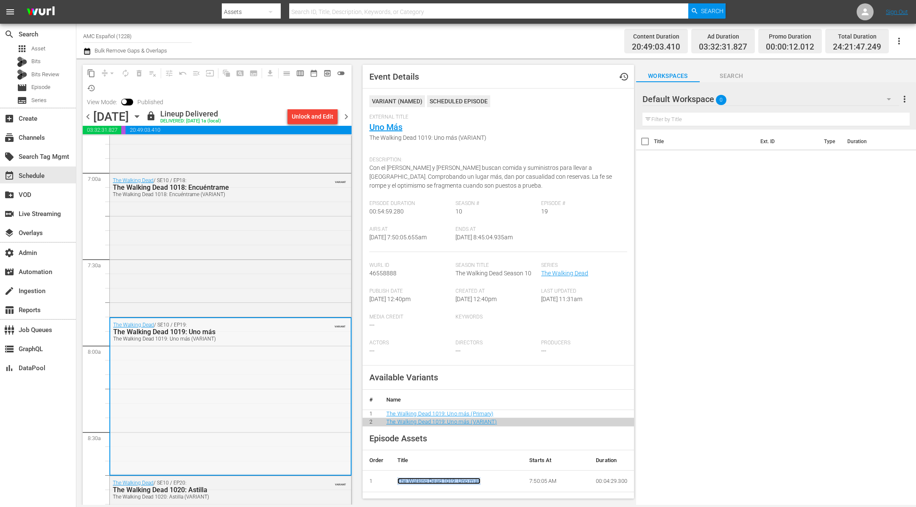
scroll to position [1122, 0]
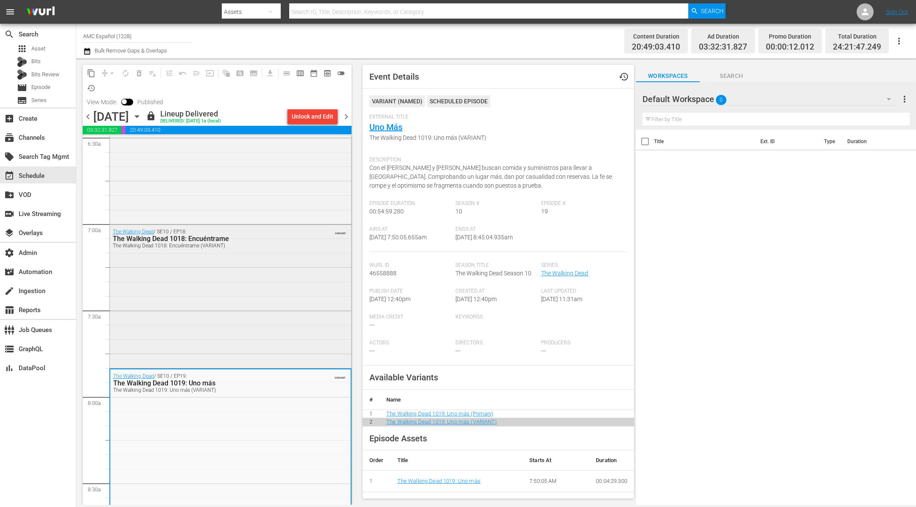
click at [271, 304] on div "The Walking Dead / SE10 / EP18: The Walking Dead 1018: Encuéntrame The Walking …" at bounding box center [230, 296] width 241 height 142
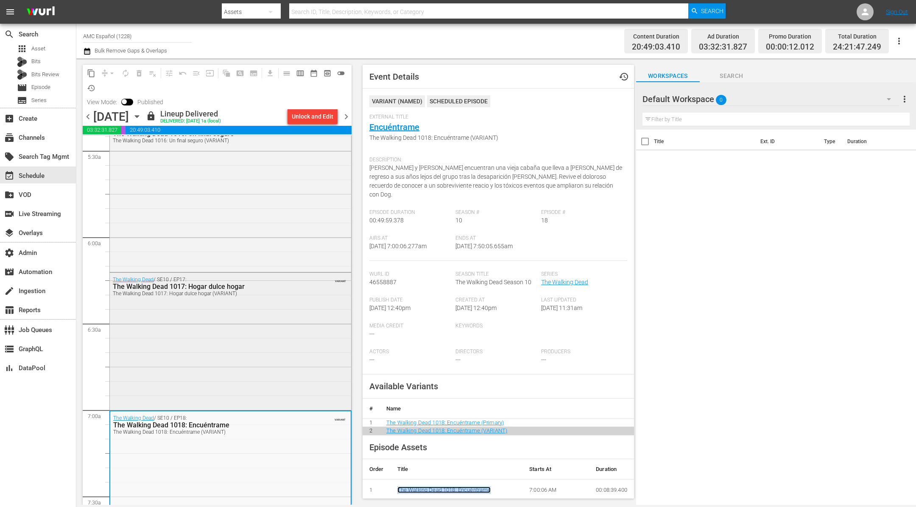
scroll to position [929, 0]
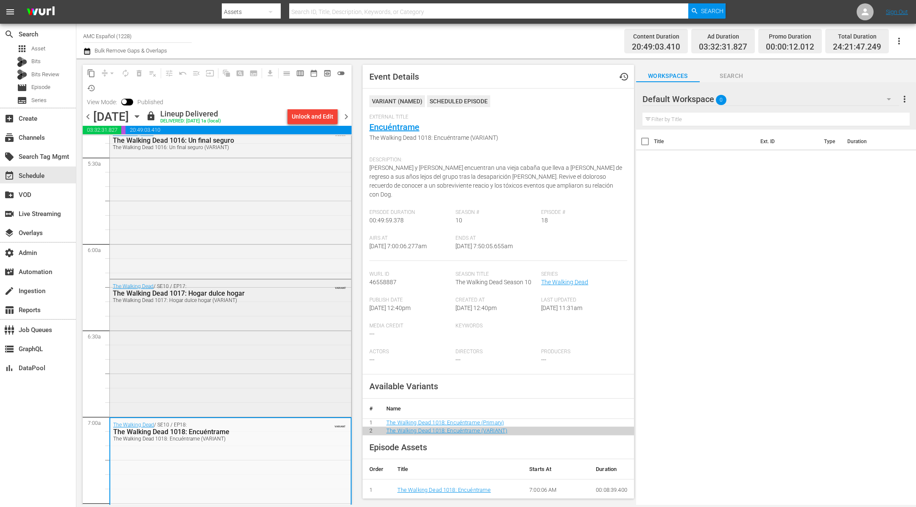
click at [252, 354] on div "The Walking Dead / SE10 / EP17: The Walking Dead 1017: Hogar dulce hogar The Wa…" at bounding box center [230, 348] width 241 height 136
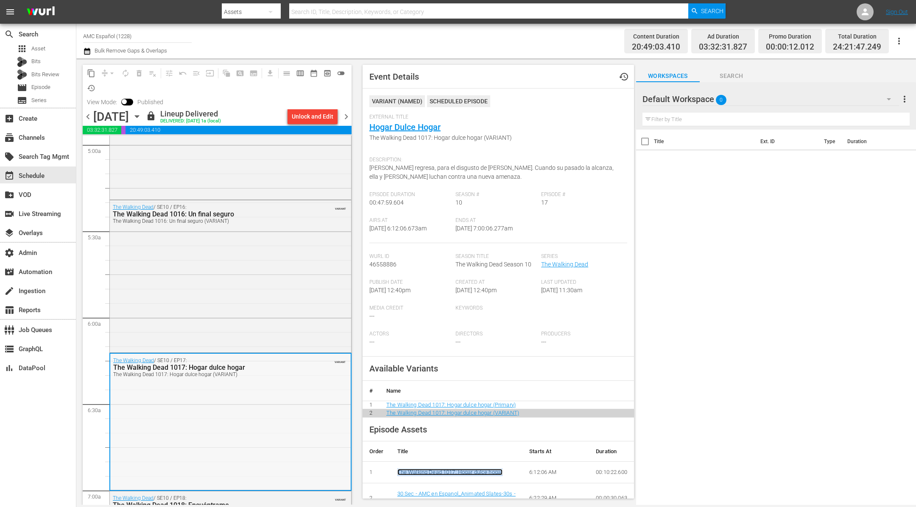
scroll to position [849, 0]
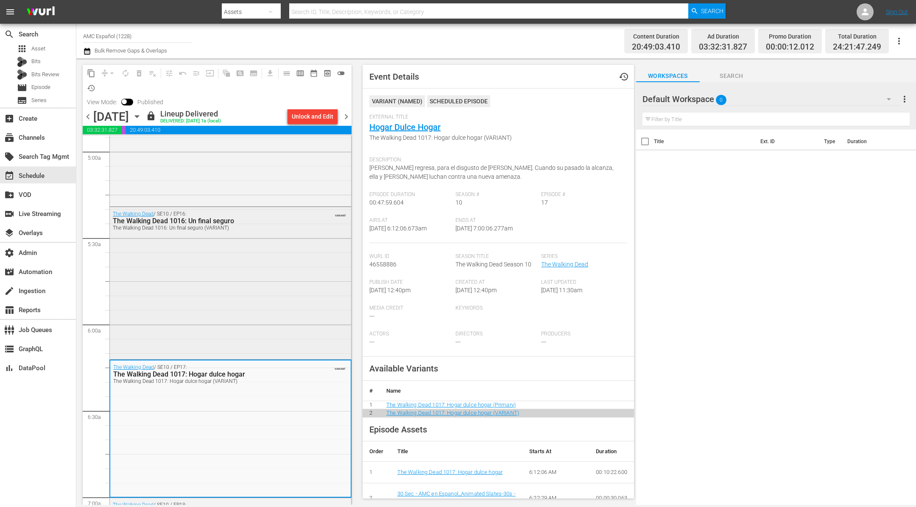
click at [313, 313] on div "The Walking Dead / SE10 / EP16: The Walking Dead 1016: Un final seguro The Walk…" at bounding box center [230, 282] width 241 height 150
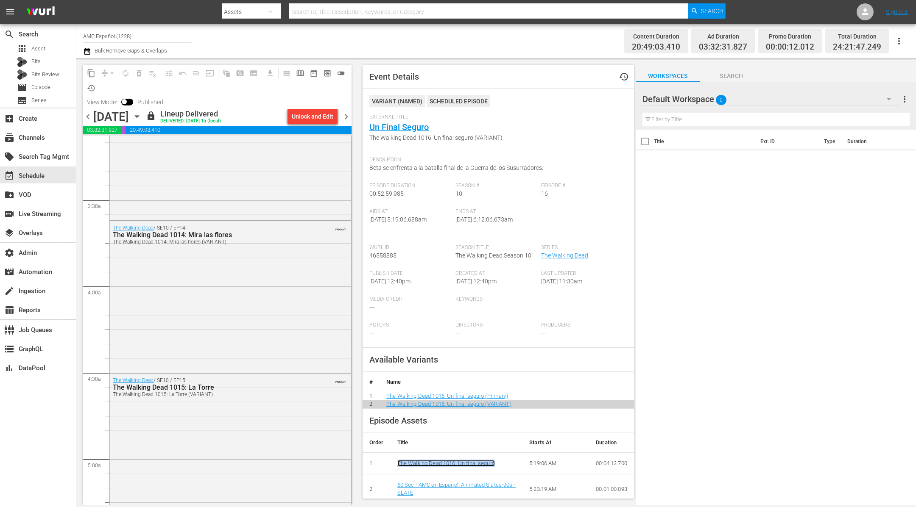
scroll to position [684, 0]
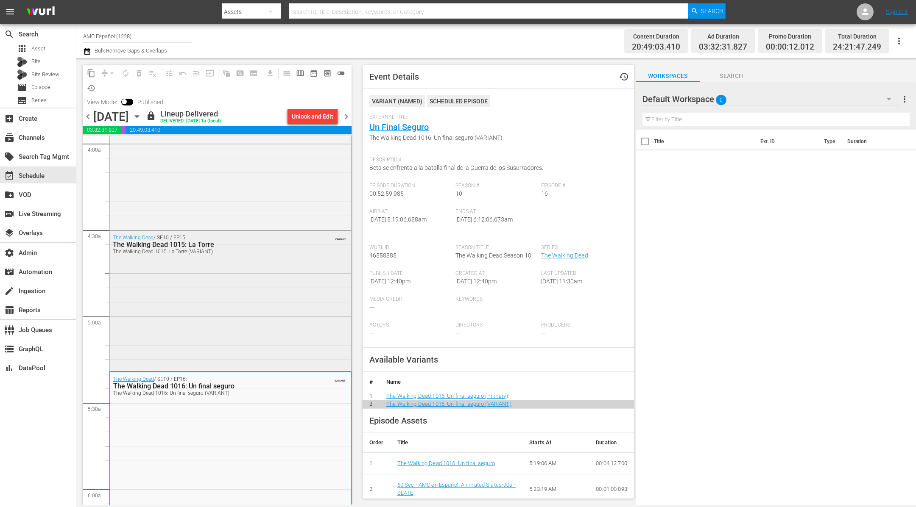
click at [233, 320] on div "The Walking Dead / SE10 / EP15: The Walking Dead 1015: La Torre The Walking Dea…" at bounding box center [230, 300] width 241 height 139
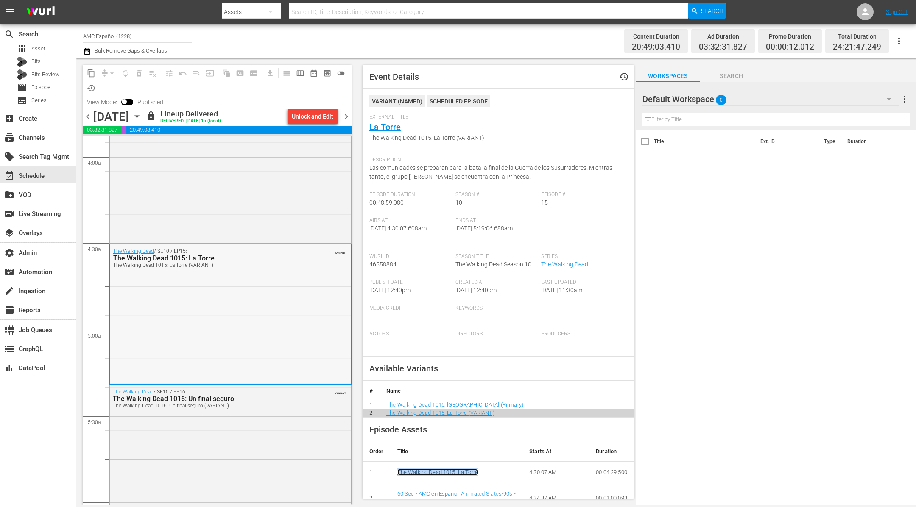
scroll to position [613, 0]
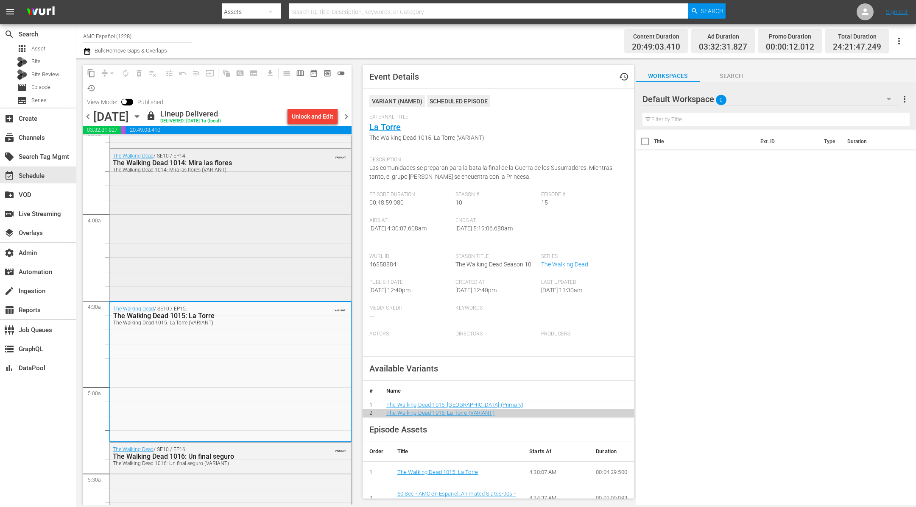
click at [220, 276] on div "The Walking Dead / SE10 / EP14: The Walking Dead 1014: Mira las flores The Walk…" at bounding box center [230, 224] width 241 height 150
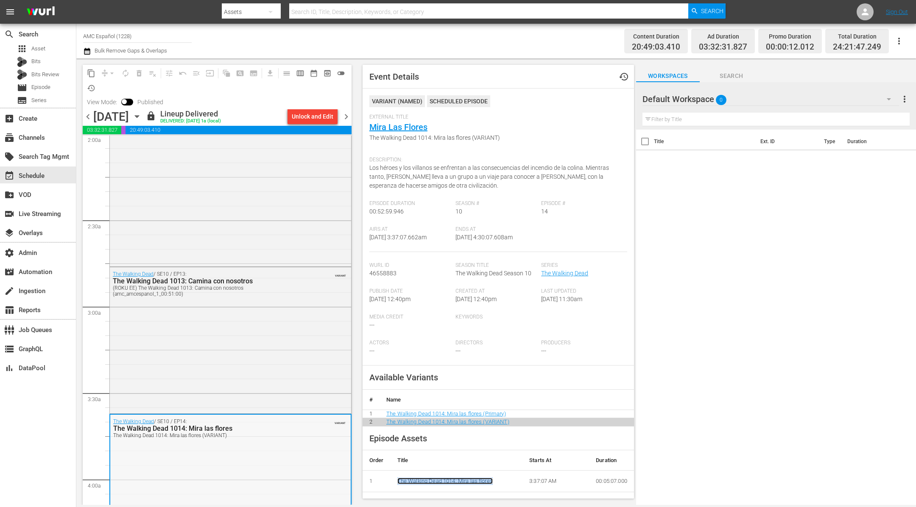
scroll to position [407, 0]
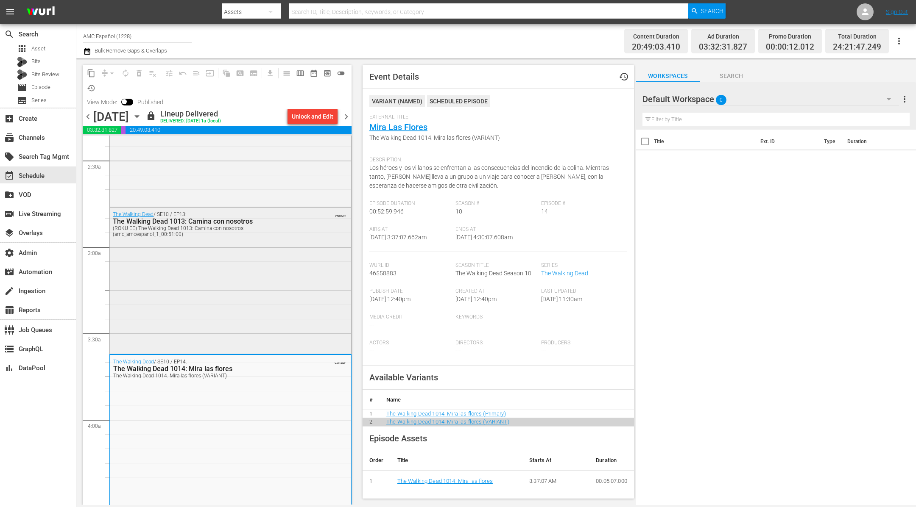
click at [266, 303] on div "The Walking Dead / SE10 / EP13: The Walking Dead 1013: Camina con nosotros (ROK…" at bounding box center [230, 280] width 241 height 145
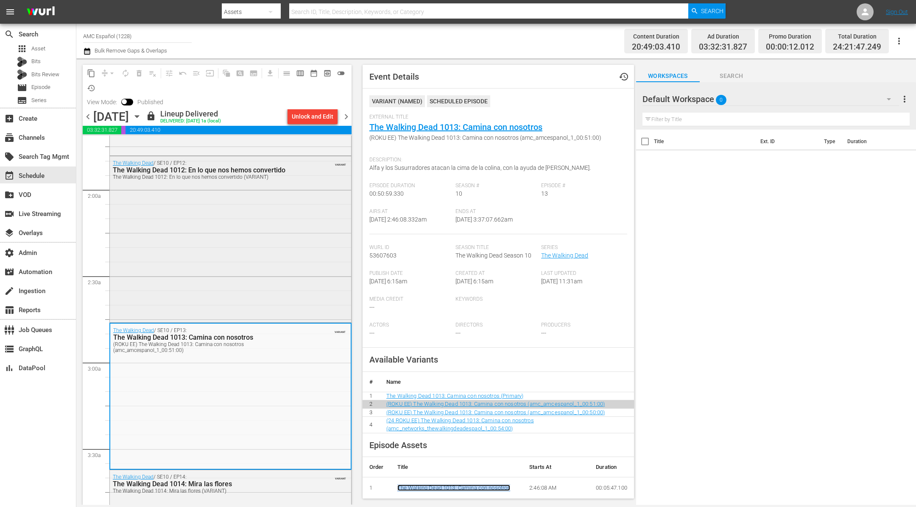
scroll to position [172, 0]
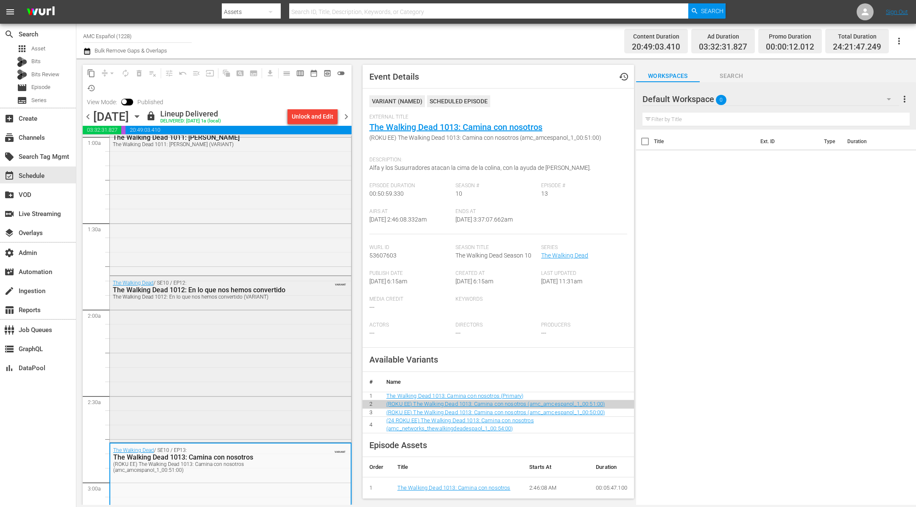
click at [264, 376] on div "The Walking Dead / SE10 / EP12: The Walking Dead 1012: En lo que nos hemos conv…" at bounding box center [230, 358] width 241 height 164
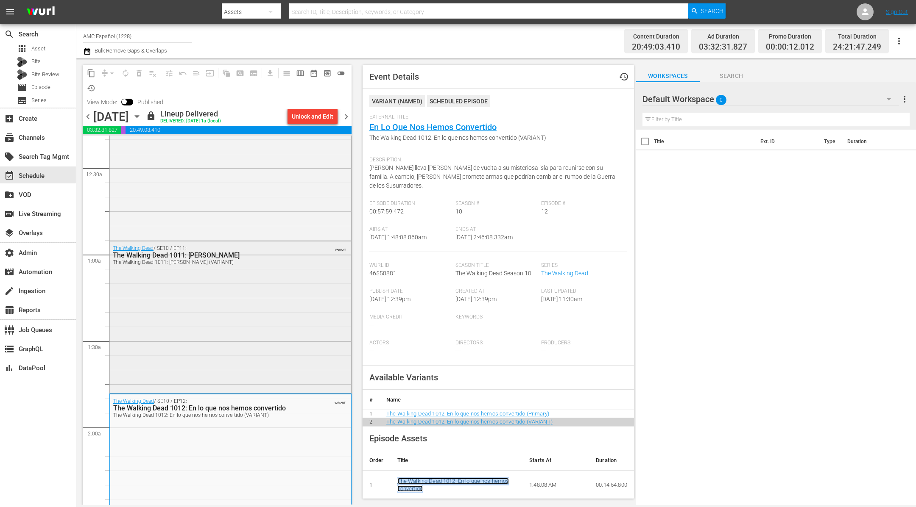
scroll to position [0, 0]
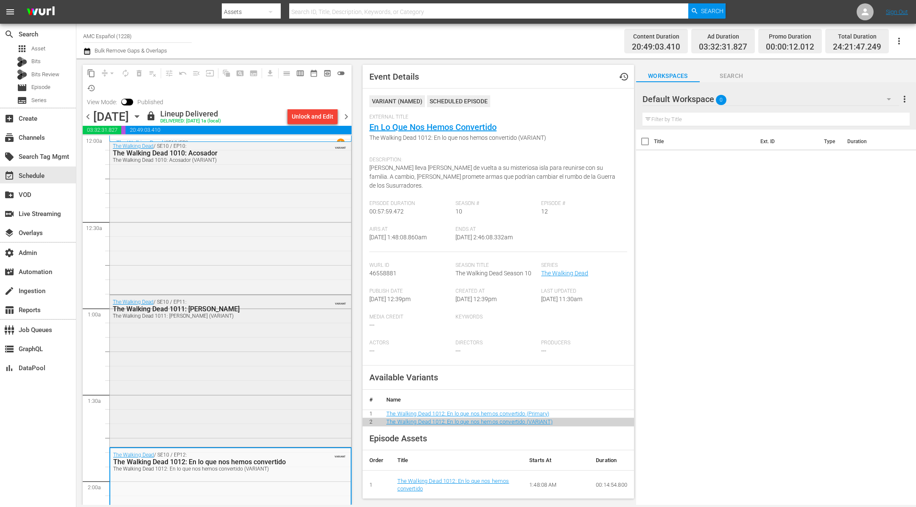
click at [283, 385] on div "The Walking Dead / SE10 / EP11: The Walking Dead 1011: Estrella matutina The Wa…" at bounding box center [230, 370] width 241 height 150
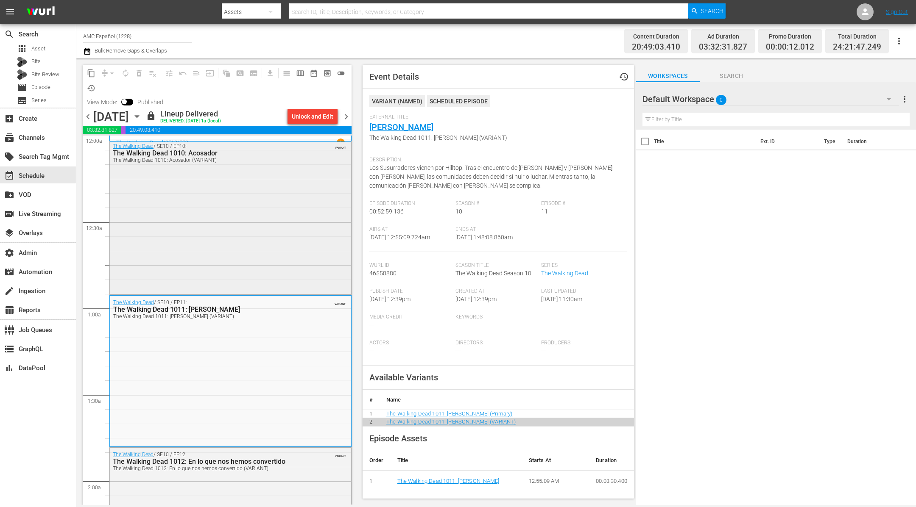
click at [285, 248] on div "The Walking Dead / SE10 / EP10: The Walking Dead 1010: Acosador The Walking Dea…" at bounding box center [230, 215] width 241 height 153
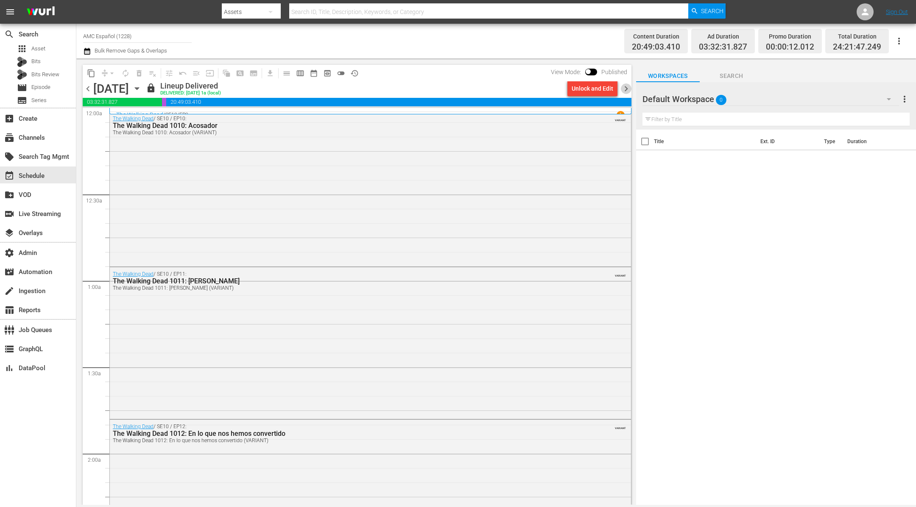
click at [630, 86] on span "chevron_right" at bounding box center [626, 89] width 11 height 11
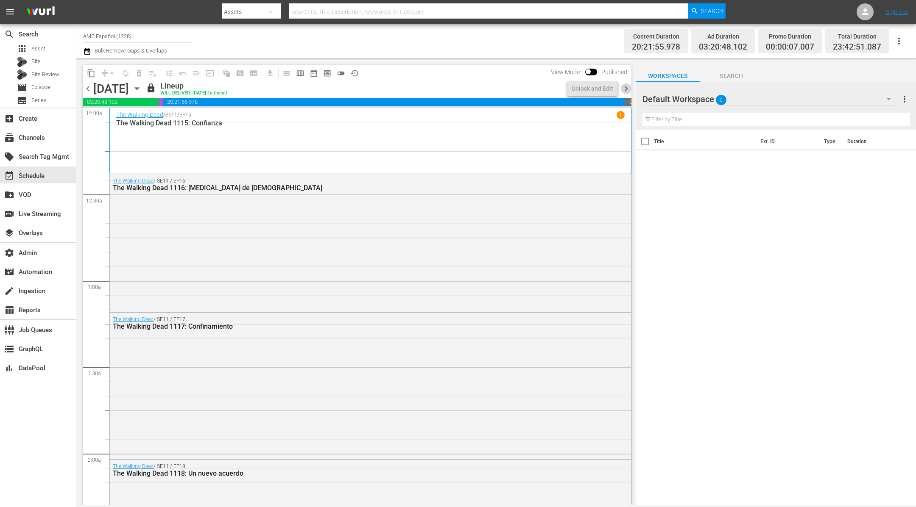
click at [629, 88] on span "chevron_right" at bounding box center [626, 89] width 11 height 11
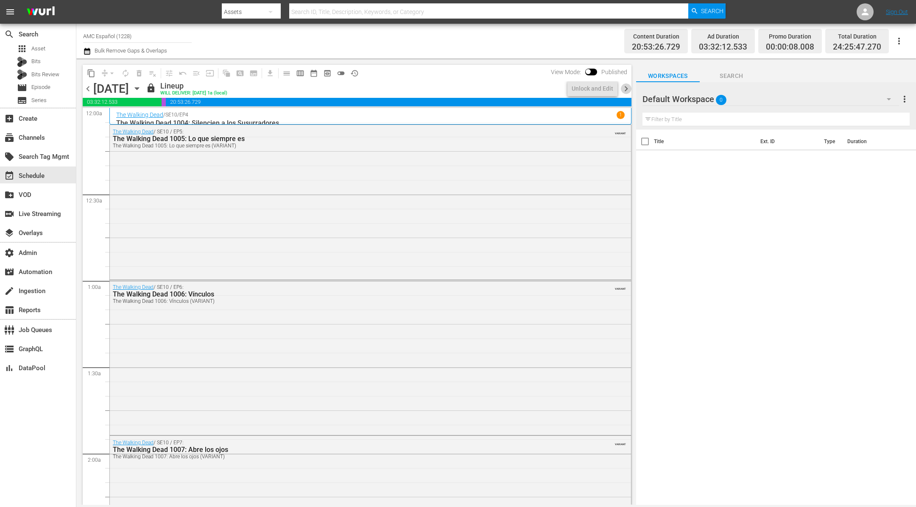
click at [629, 88] on span "chevron_right" at bounding box center [626, 89] width 11 height 11
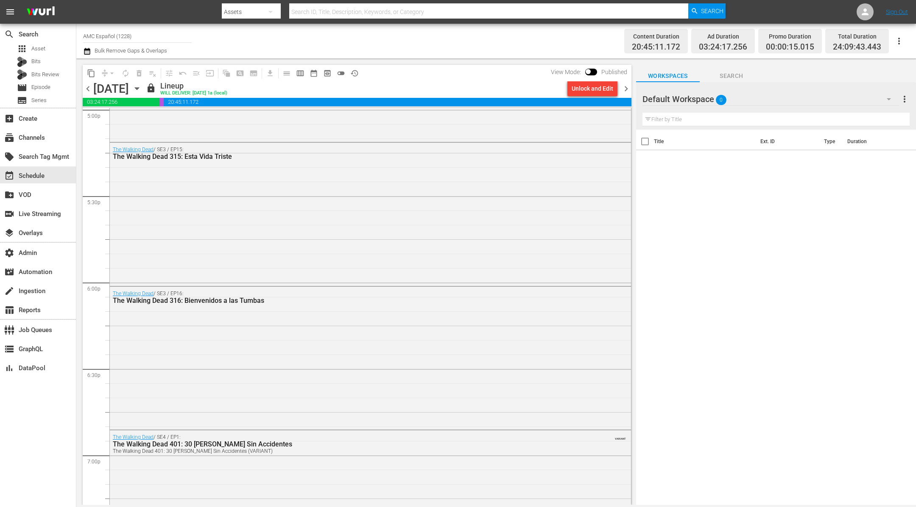
scroll to position [3872, 0]
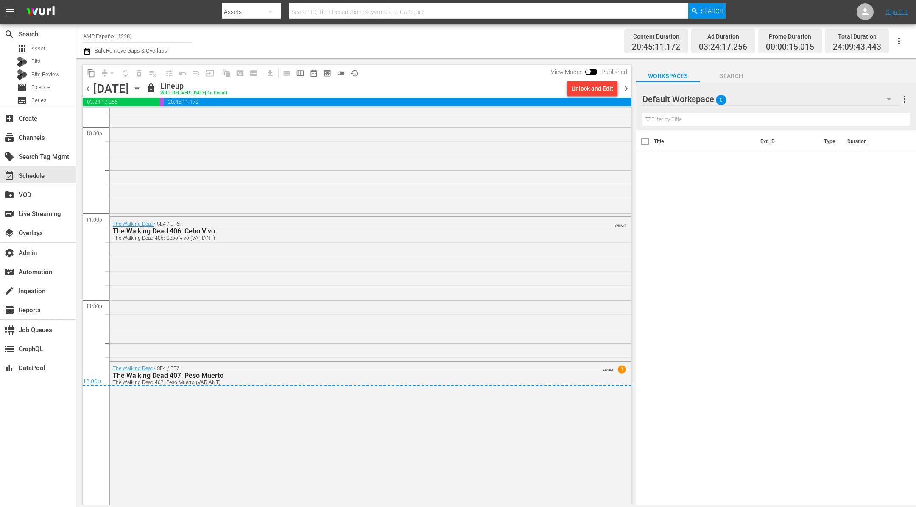
click at [627, 85] on span "chevron_right" at bounding box center [626, 89] width 11 height 11
click at [628, 86] on span "chevron_right" at bounding box center [626, 89] width 11 height 11
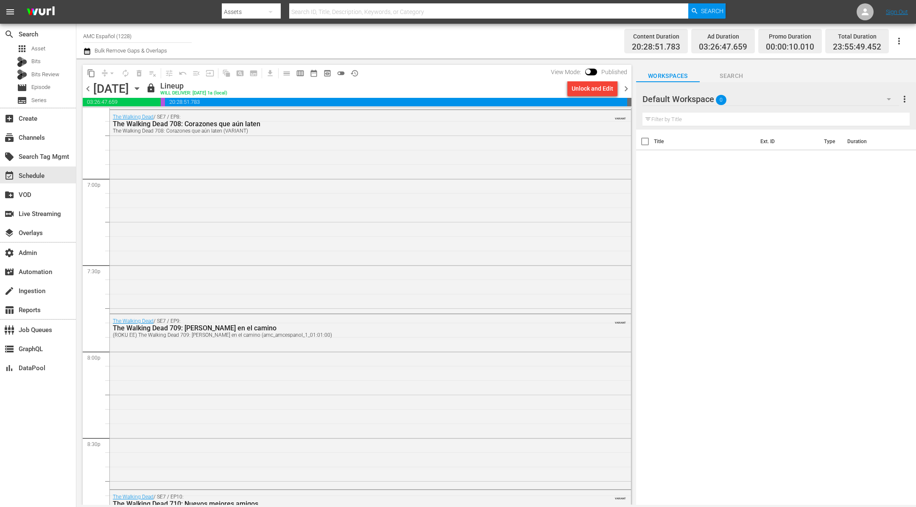
scroll to position [3822, 0]
